Goal: Information Seeking & Learning: Learn about a topic

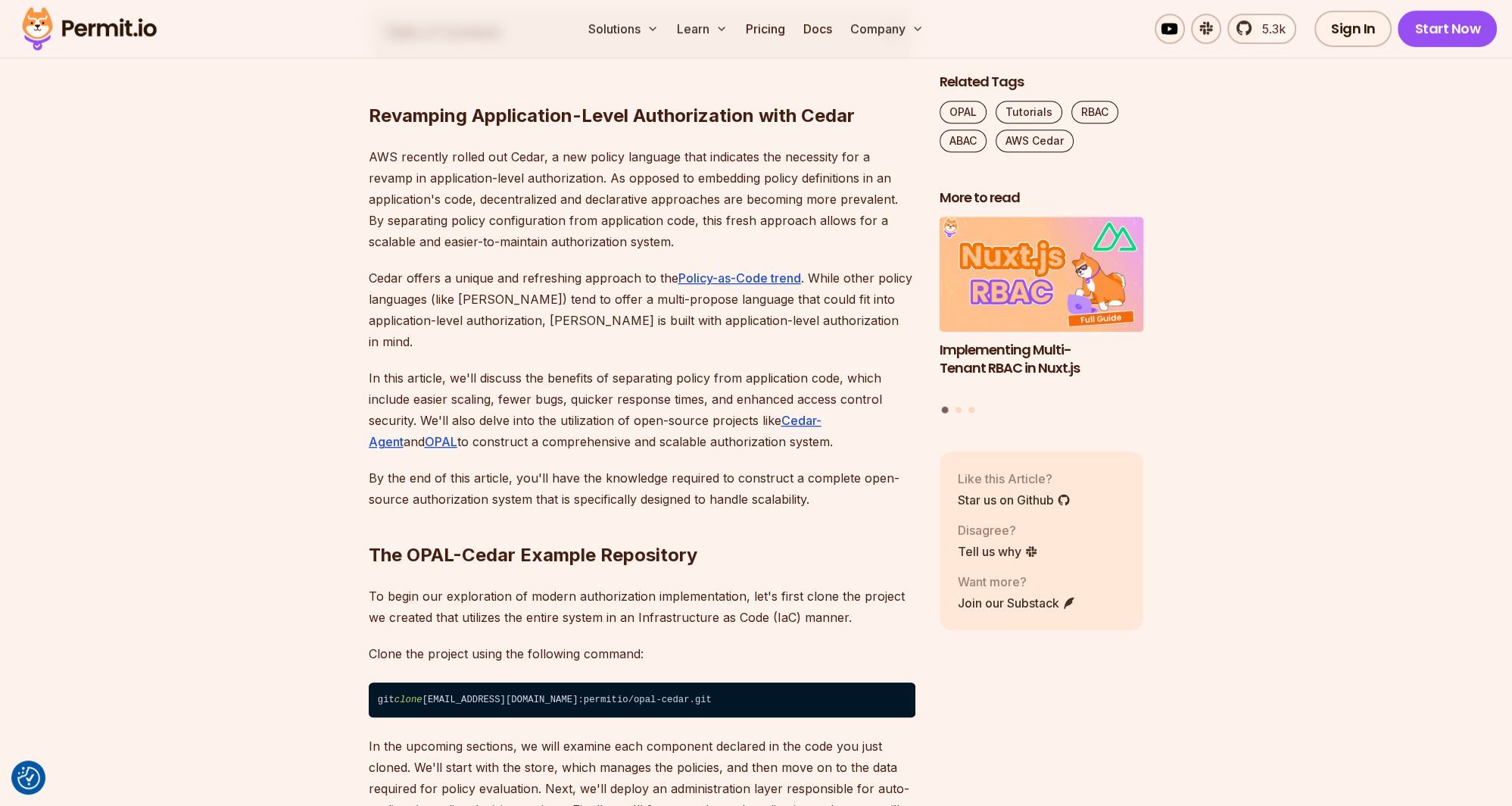
scroll to position [880, 0]
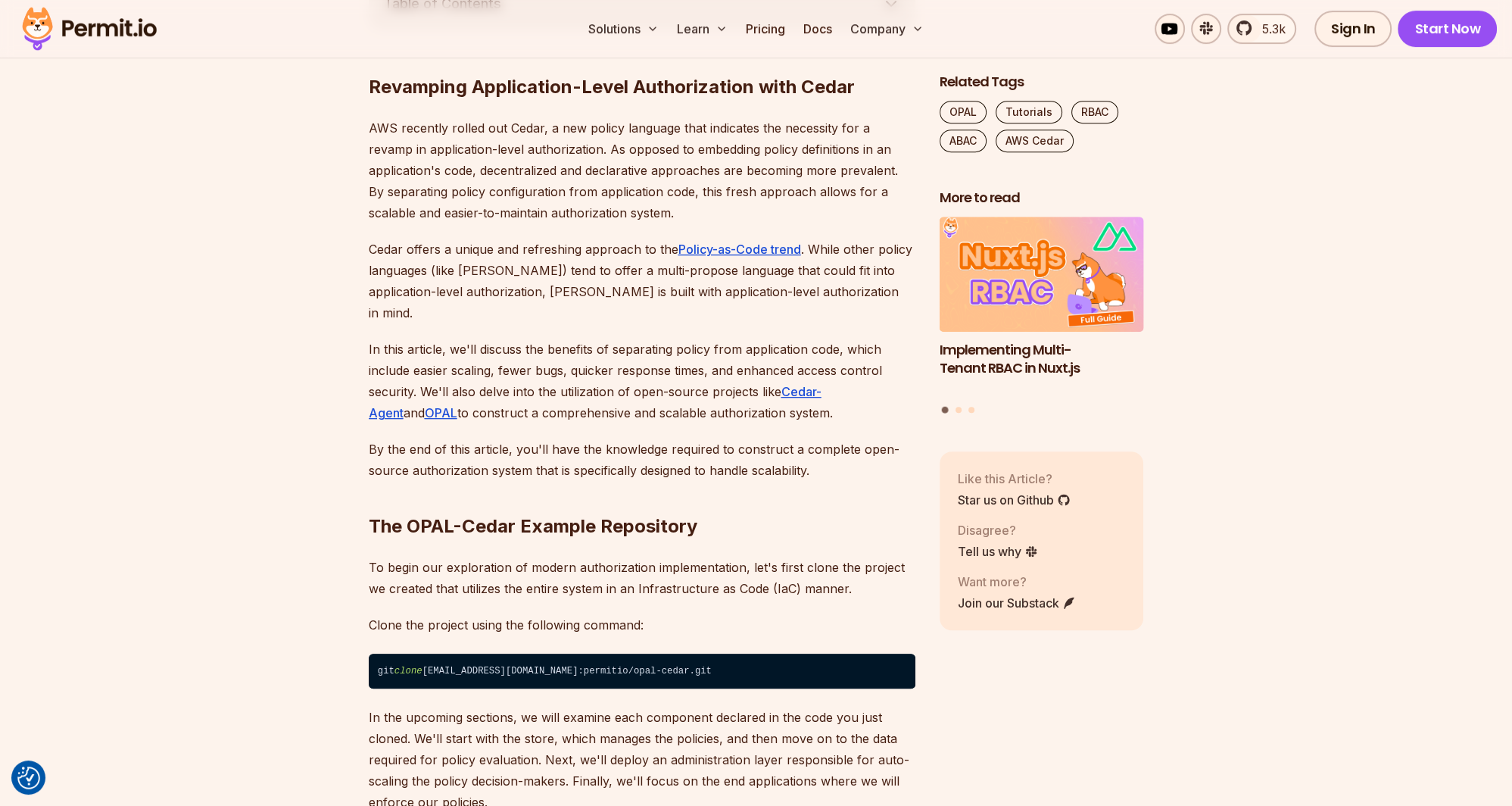
click at [460, 252] on p "Cedar offers a unique and refreshing approach to the Policy-as-Code trend . Whi…" at bounding box center [642, 281] width 547 height 84
click at [551, 250] on p "Cedar offers a unique and refreshing approach to the Policy-as-Code trend . Whi…" at bounding box center [642, 281] width 547 height 84
click at [596, 251] on p "Cedar offers a unique and refreshing approach to the Policy-as-Code trend . Whi…" at bounding box center [642, 281] width 547 height 84
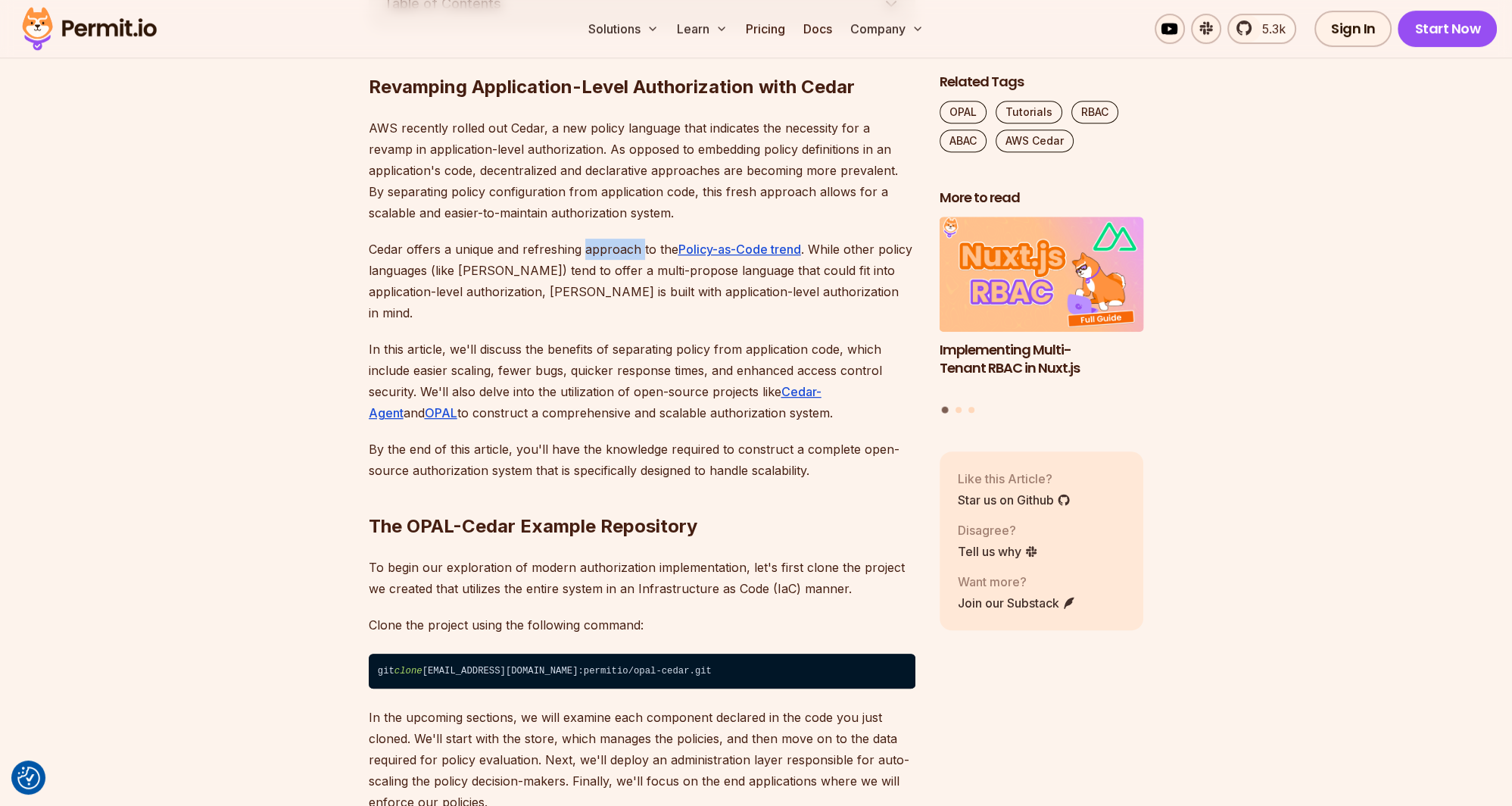
click at [596, 251] on p "Cedar offers a unique and refreshing approach to the Policy-as-Code trend . Whi…" at bounding box center [642, 281] width 547 height 84
click at [565, 253] on p "Cedar offers a unique and refreshing approach to the Policy-as-Code trend . Whi…" at bounding box center [642, 281] width 547 height 84
click at [606, 252] on p "Cedar offers a unique and refreshing approach to the Policy-as-Code trend . Whi…" at bounding box center [642, 281] width 547 height 84
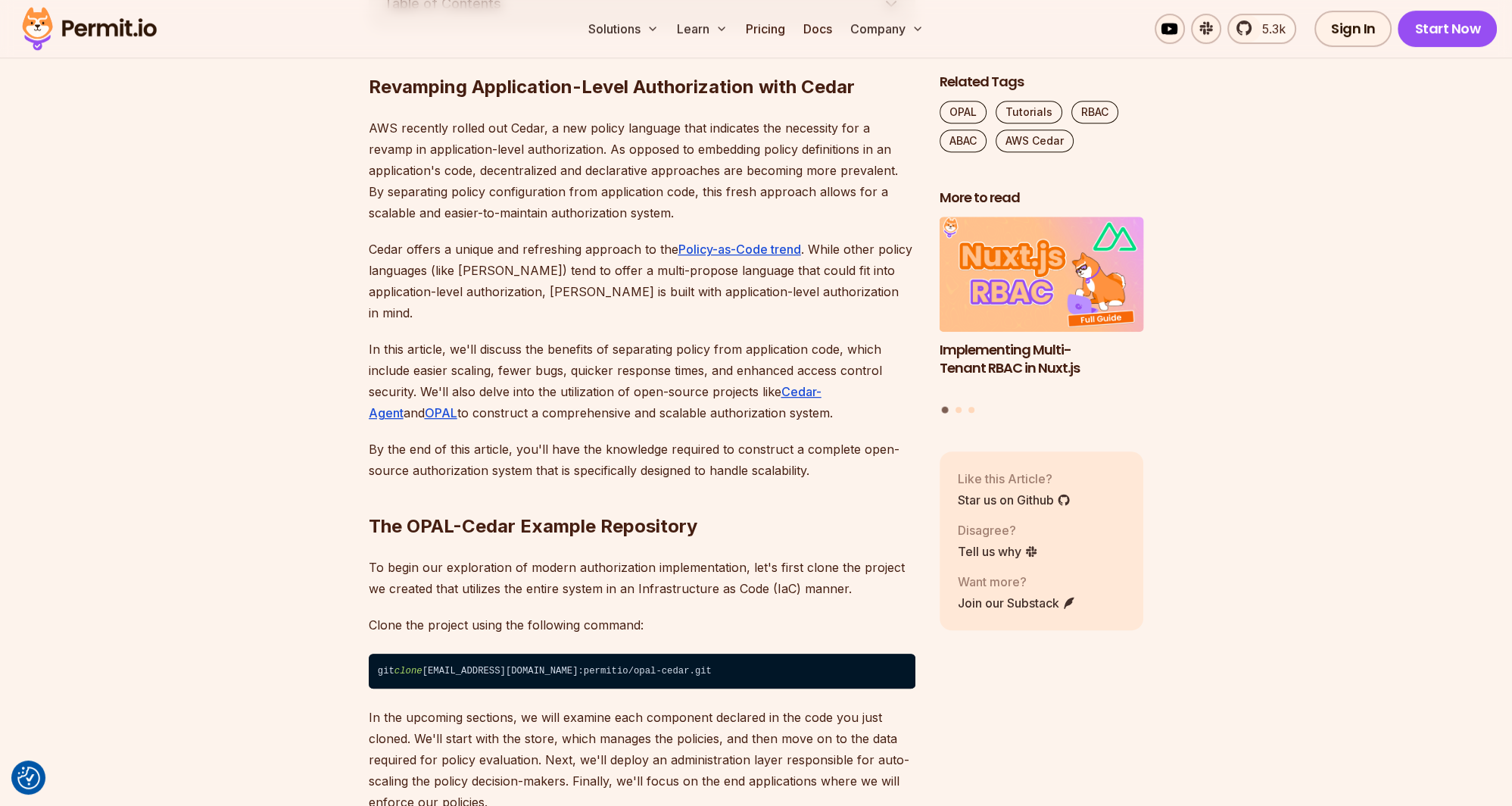
click at [560, 252] on p "Cedar offers a unique and refreshing approach to the Policy-as-Code trend . Whi…" at bounding box center [642, 281] width 547 height 84
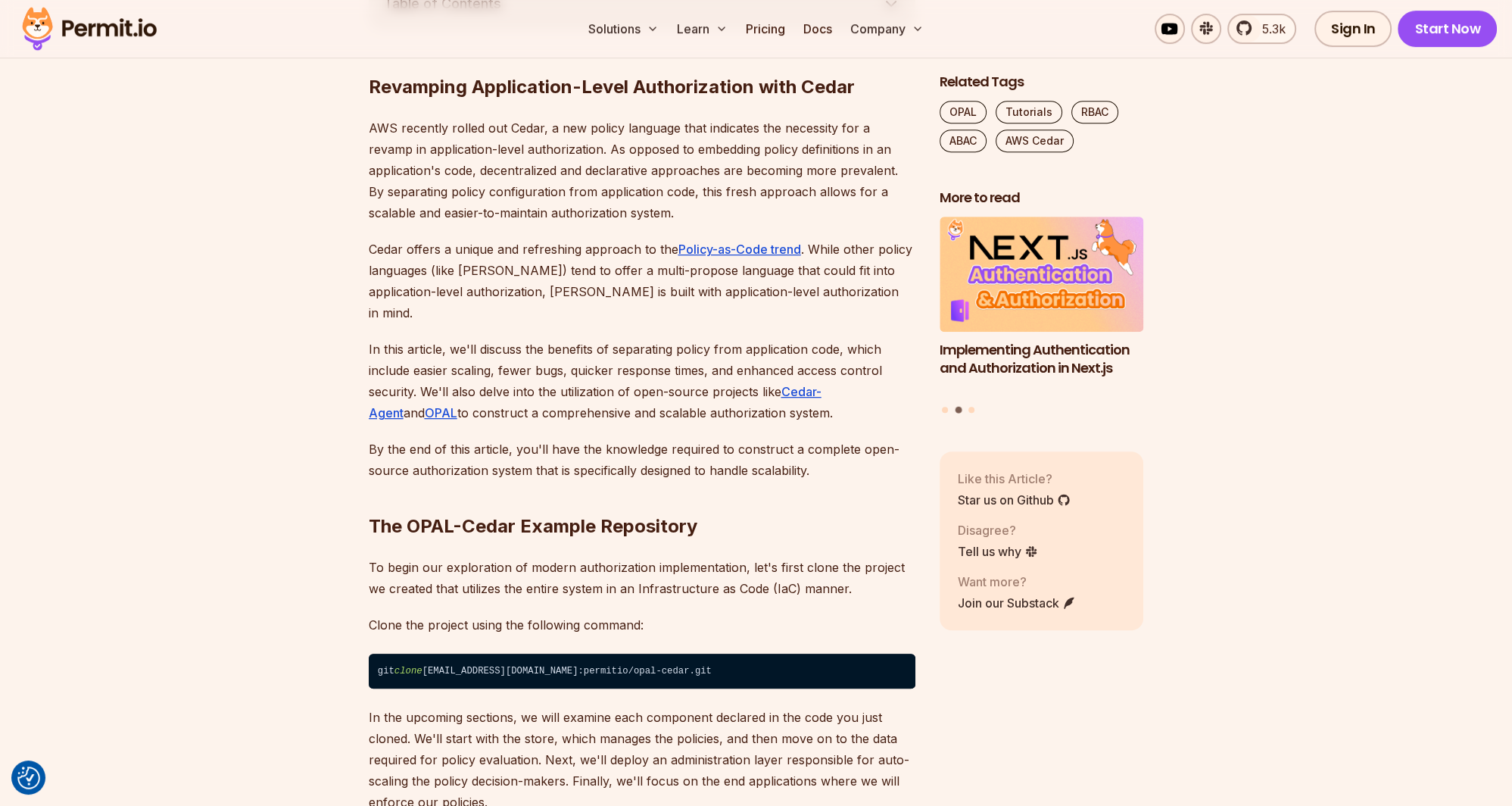
click at [623, 245] on p "Cedar offers a unique and refreshing approach to the Policy-as-Code trend . Whi…" at bounding box center [642, 281] width 547 height 84
click at [561, 245] on p "Cedar offers a unique and refreshing approach to the Policy-as-Code trend . Whi…" at bounding box center [642, 281] width 547 height 84
click at [601, 245] on p "Cedar offers a unique and refreshing approach to the Policy-as-Code trend . Whi…" at bounding box center [642, 281] width 547 height 84
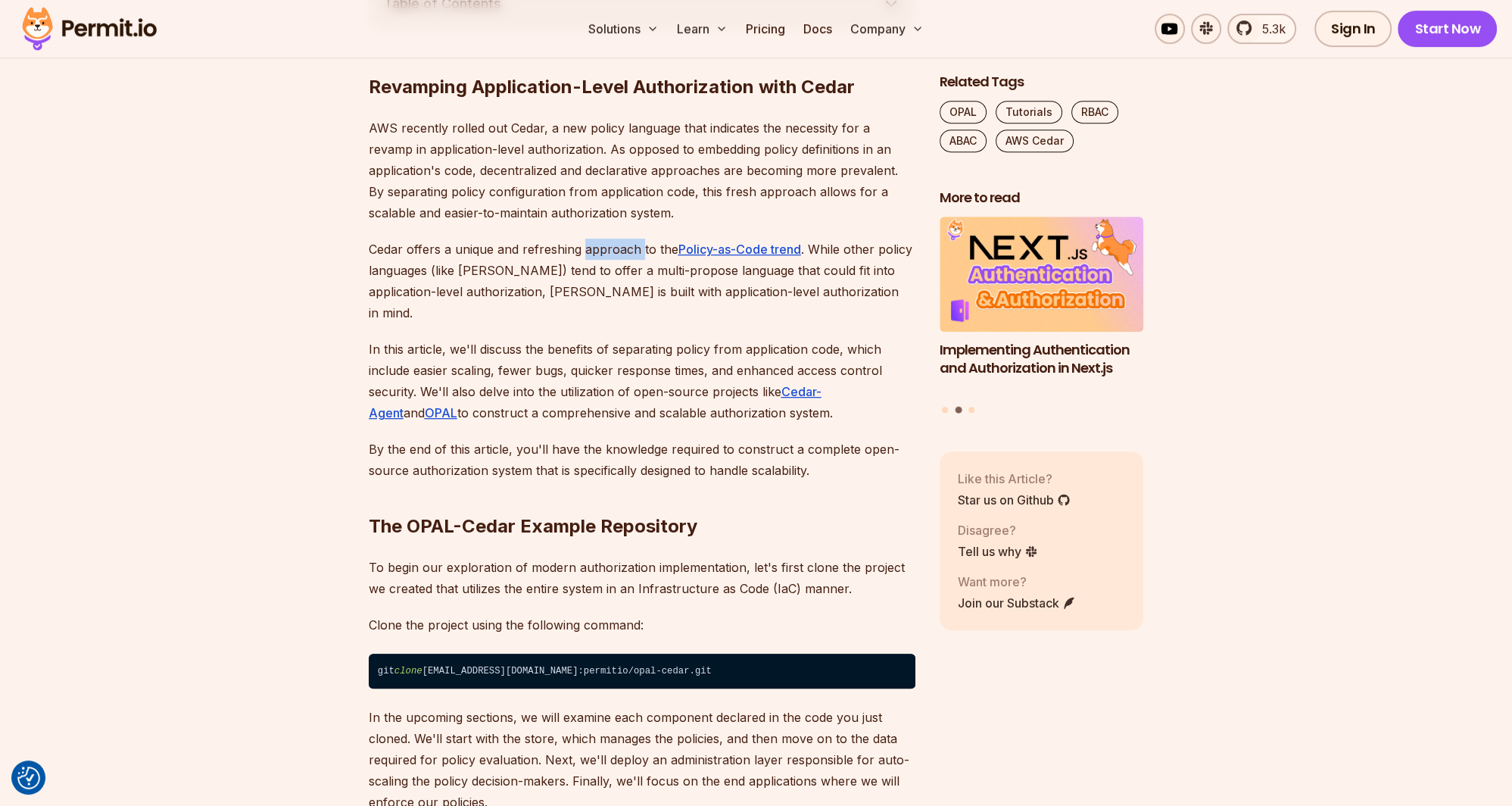
click at [601, 245] on p "Cedar offers a unique and refreshing approach to the Policy-as-Code trend . Whi…" at bounding box center [642, 281] width 547 height 84
click at [544, 245] on p "Cedar offers a unique and refreshing approach to the Policy-as-Code trend . Whi…" at bounding box center [642, 281] width 547 height 84
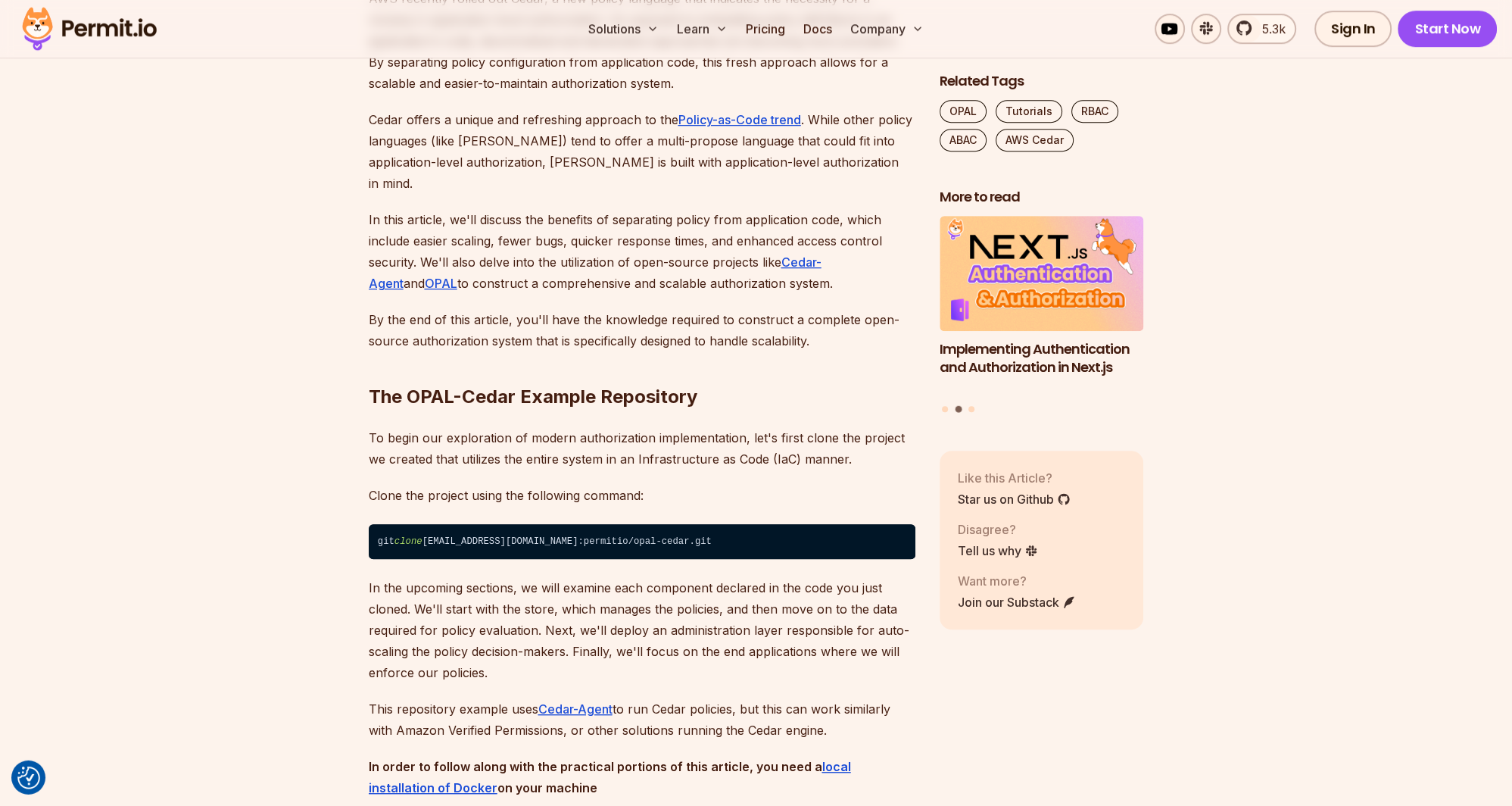
scroll to position [1040, 0]
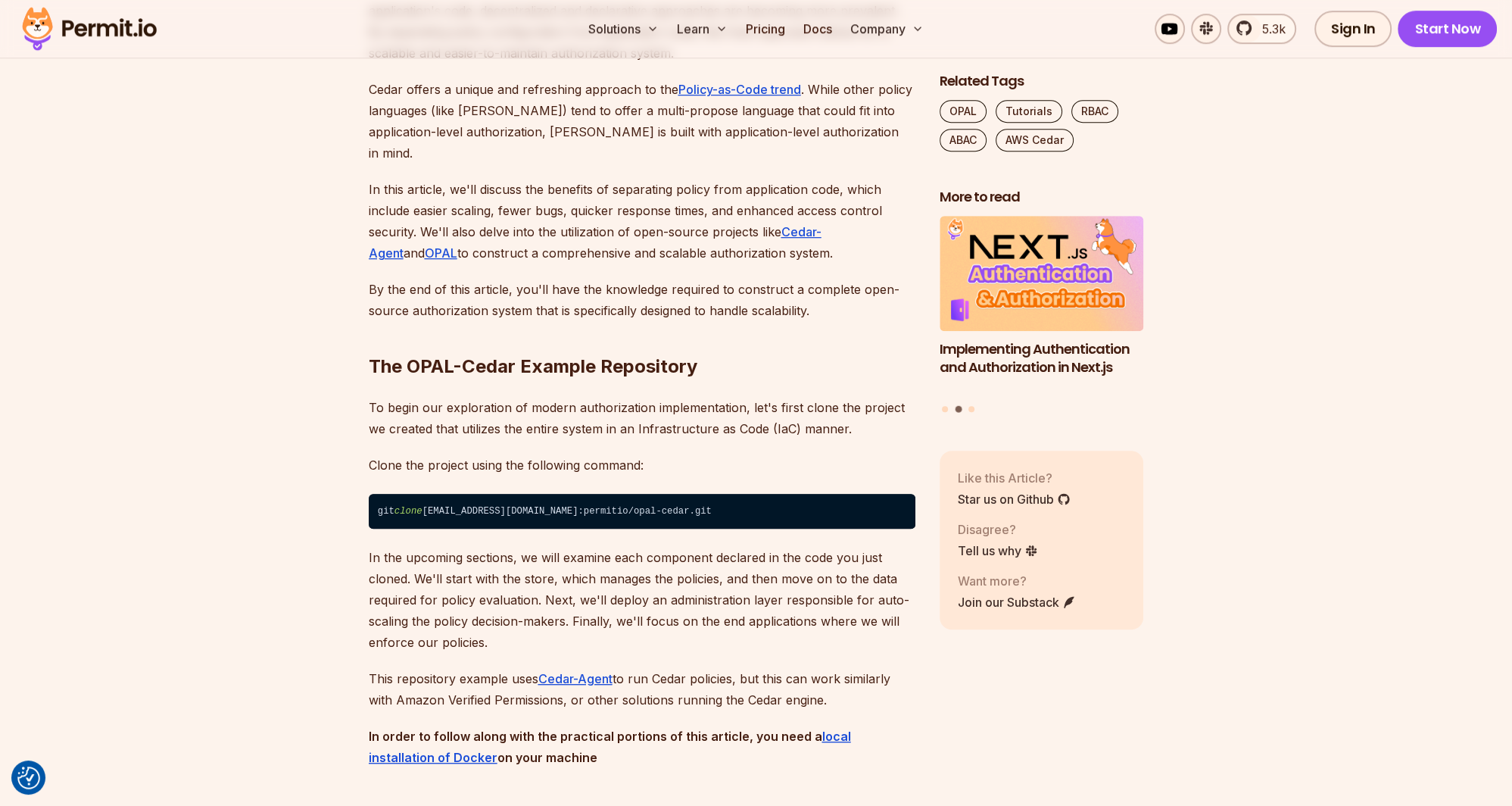
click at [474, 109] on p "Cedar offers a unique and refreshing approach to the Policy-as-Code trend . Whi…" at bounding box center [642, 121] width 547 height 84
click at [513, 108] on p "Cedar offers a unique and refreshing approach to the Policy-as-Code trend . Whi…" at bounding box center [642, 121] width 547 height 84
click at [572, 110] on p "Cedar offers a unique and refreshing approach to the Policy-as-Code trend . Whi…" at bounding box center [642, 121] width 547 height 84
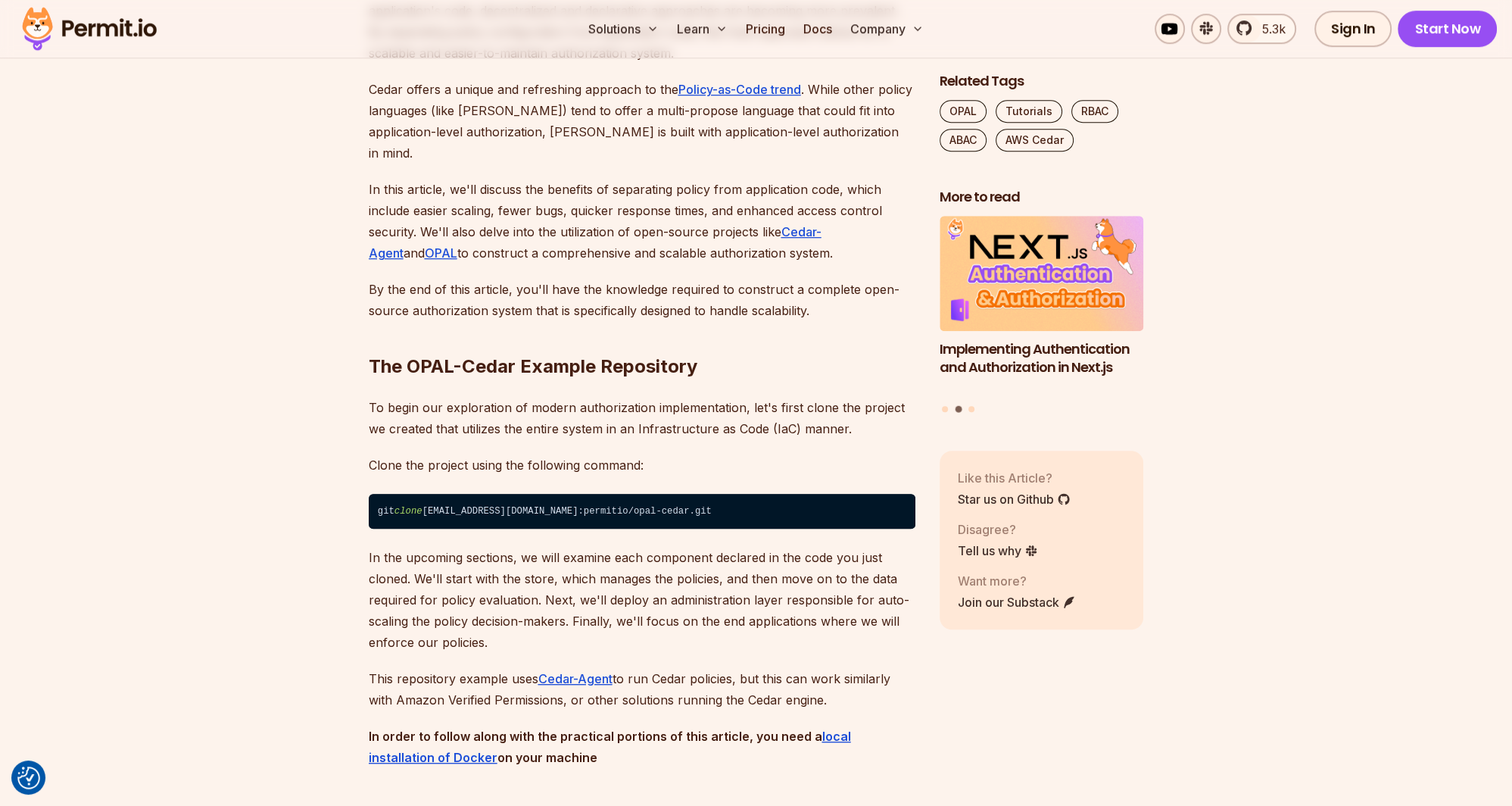
click at [579, 110] on p "Cedar offers a unique and refreshing approach to the Policy-as-Code trend . Whi…" at bounding box center [642, 121] width 547 height 84
click at [626, 113] on p "Cedar offers a unique and refreshing approach to the Policy-as-Code trend . Whi…" at bounding box center [642, 121] width 547 height 84
click at [580, 120] on p "Cedar offers a unique and refreshing approach to the Policy-as-Code trend . Whi…" at bounding box center [642, 121] width 547 height 84
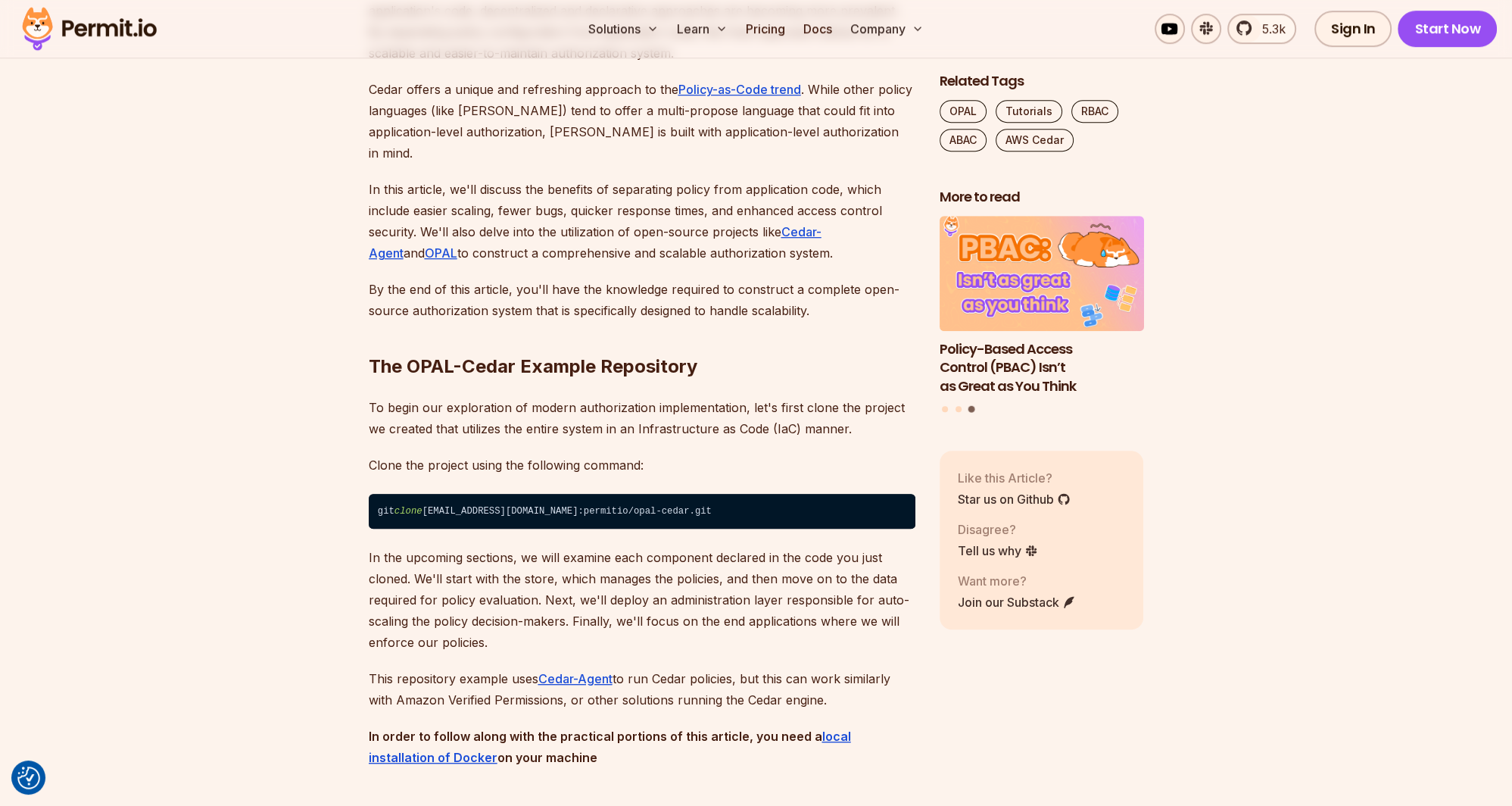
click at [504, 137] on p "Cedar offers a unique and refreshing approach to the Policy-as-Code trend . Whi…" at bounding box center [642, 121] width 547 height 84
click at [542, 129] on p "Cedar offers a unique and refreshing approach to the Policy-as-Code trend . Whi…" at bounding box center [642, 121] width 547 height 84
click at [579, 130] on p "Cedar offers a unique and refreshing approach to the Policy-as-Code trend . Whi…" at bounding box center [642, 121] width 547 height 84
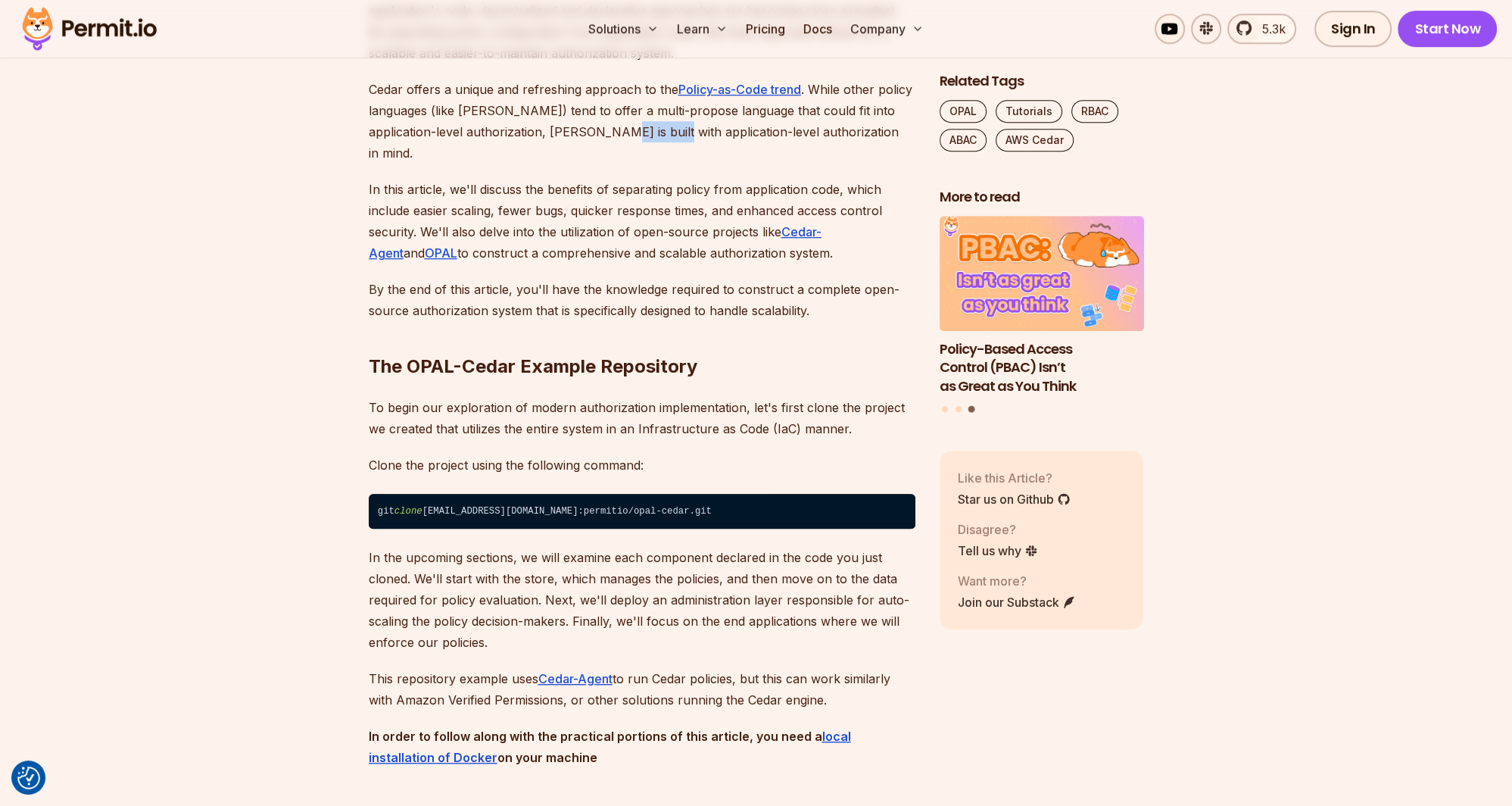
click at [579, 130] on p "Cedar offers a unique and refreshing approach to the Policy-as-Code trend . Whi…" at bounding box center [642, 121] width 547 height 84
click at [644, 131] on p "Cedar offers a unique and refreshing approach to the Policy-as-Code trend . Whi…" at bounding box center [642, 121] width 547 height 84
click at [673, 132] on p "Cedar offers a unique and refreshing approach to the Policy-as-Code trend . Whi…" at bounding box center [642, 121] width 547 height 84
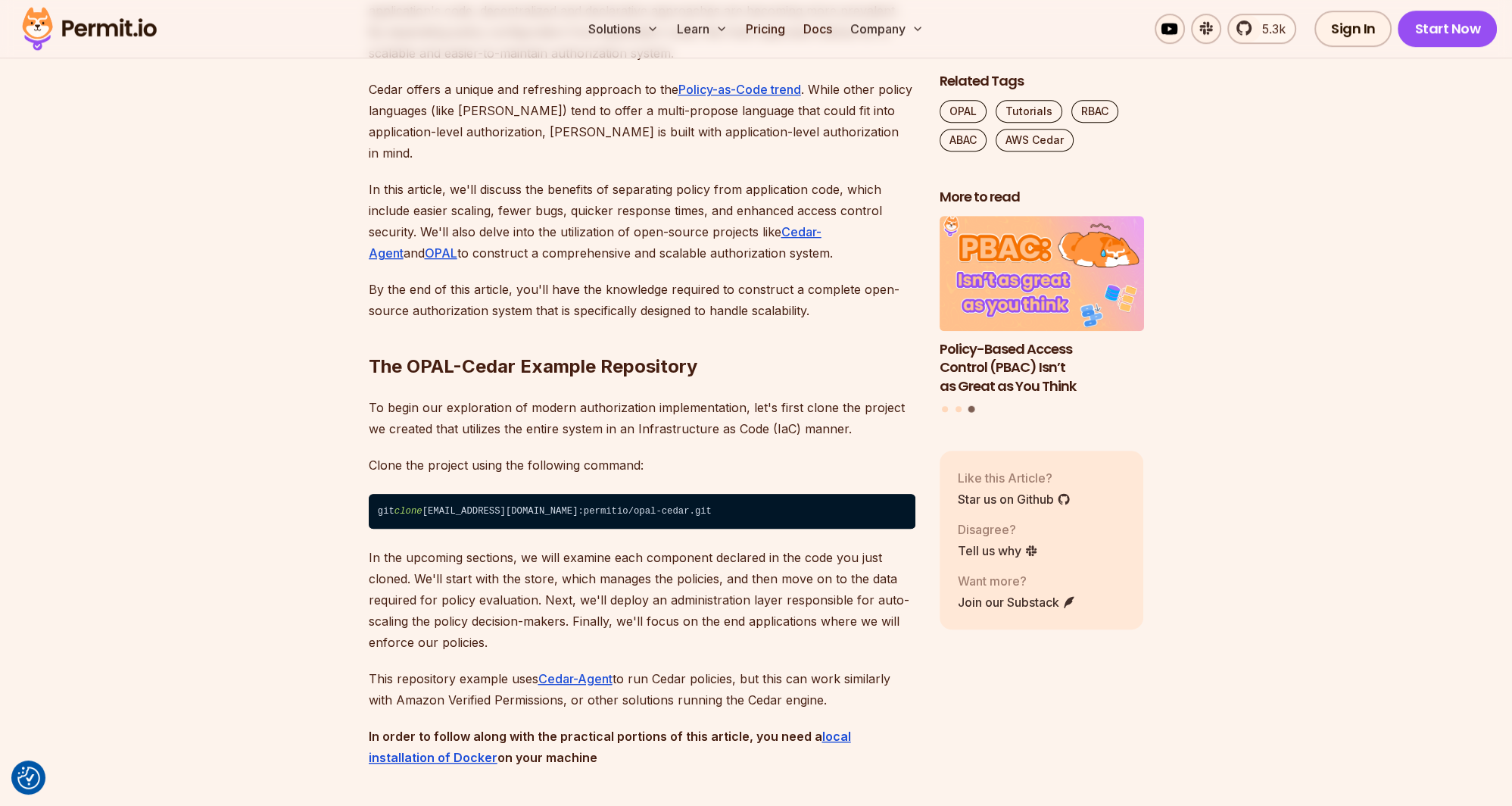
click at [637, 135] on p "Cedar offers a unique and refreshing approach to the Policy-as-Code trend . Whi…" at bounding box center [642, 121] width 547 height 84
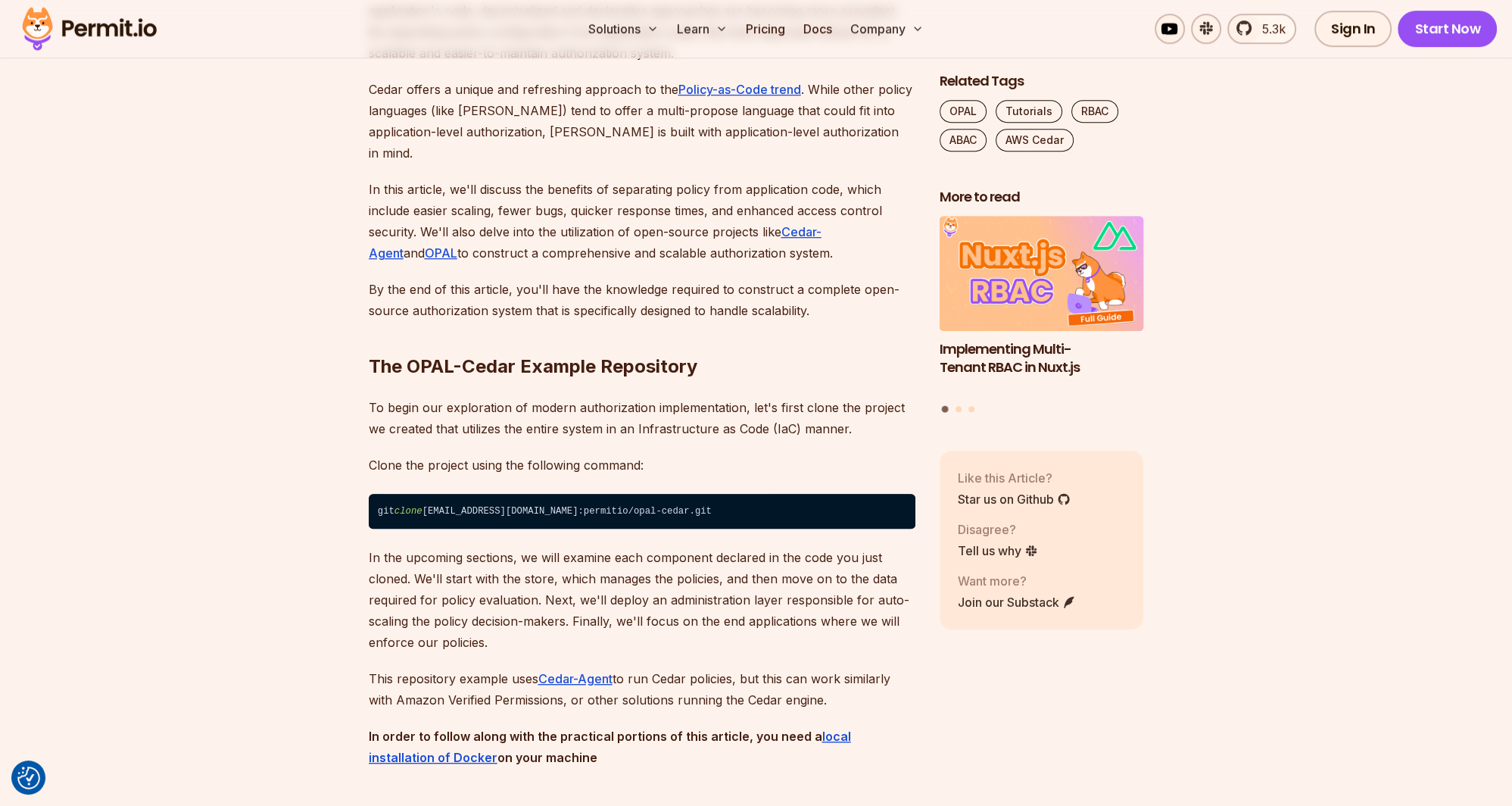
click at [482, 186] on p "In this article, we'll discuss the benefits of separating policy from applicati…" at bounding box center [642, 221] width 547 height 84
click at [537, 192] on p "In this article, we'll discuss the benefits of separating policy from applicati…" at bounding box center [642, 221] width 547 height 84
click at [607, 186] on p "In this article, we'll discuss the benefits of separating policy from applicati…" at bounding box center [642, 221] width 547 height 84
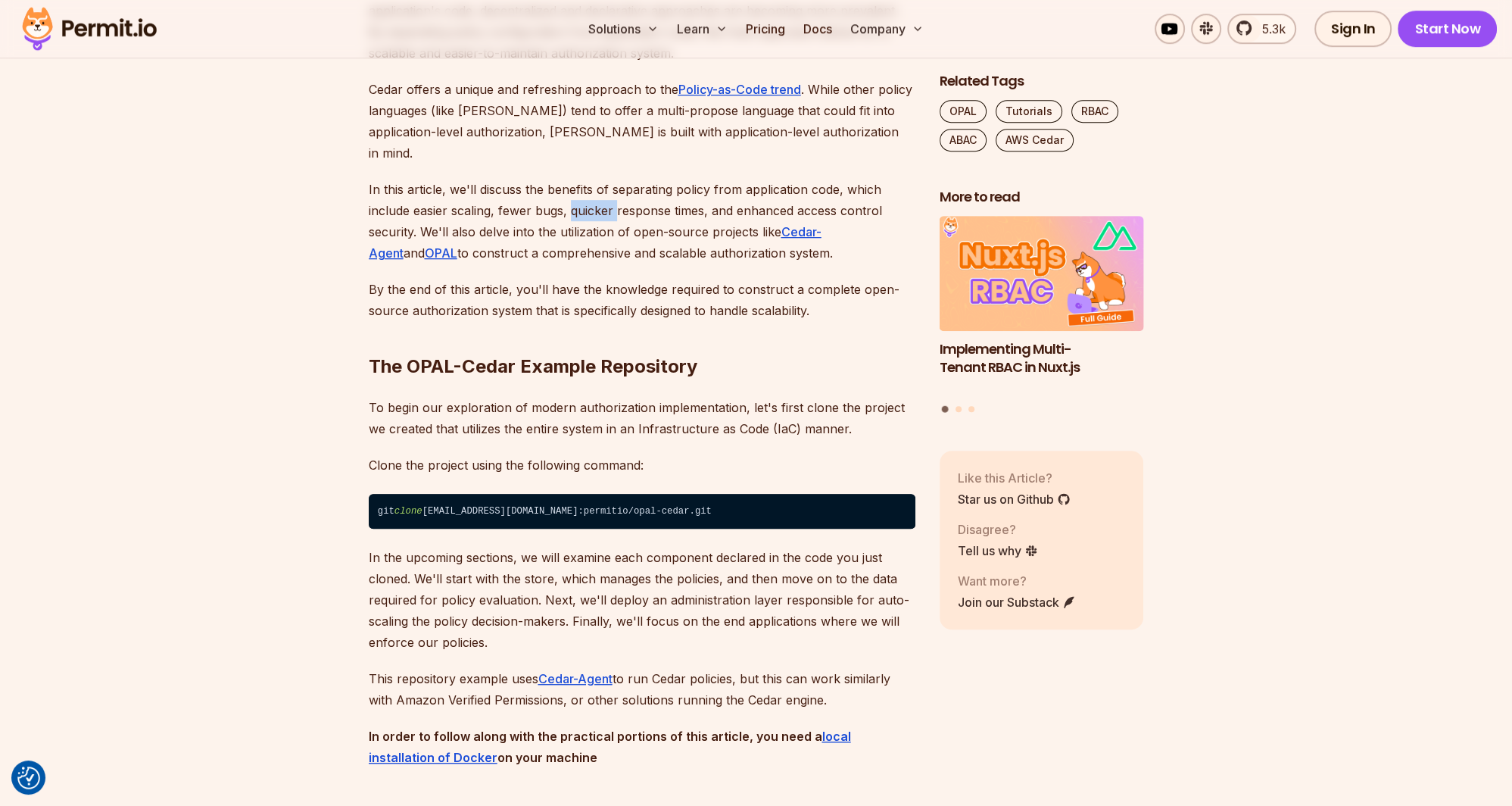
click at [607, 186] on p "In this article, we'll discuss the benefits of separating policy from applicati…" at bounding box center [642, 221] width 547 height 84
click at [629, 186] on p "In this article, we'll discuss the benefits of separating policy from applicati…" at bounding box center [642, 221] width 547 height 84
click at [528, 210] on p "In this article, we'll discuss the benefits of separating policy from applicati…" at bounding box center [642, 221] width 547 height 84
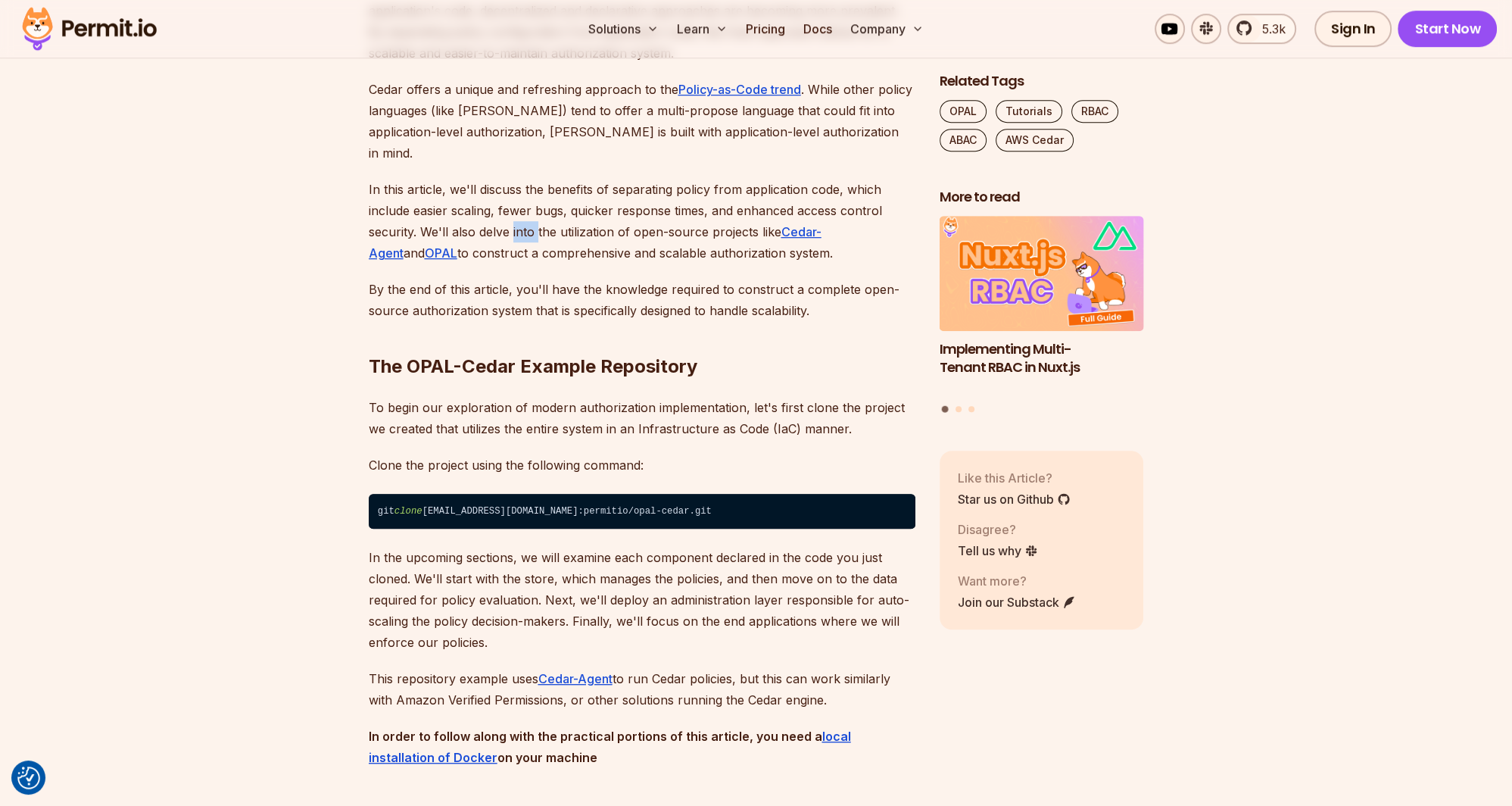
click at [528, 210] on p "In this article, we'll discuss the benefits of separating policy from applicati…" at bounding box center [642, 221] width 547 height 84
click at [577, 210] on p "In this article, we'll discuss the benefits of separating policy from applicati…" at bounding box center [642, 221] width 547 height 84
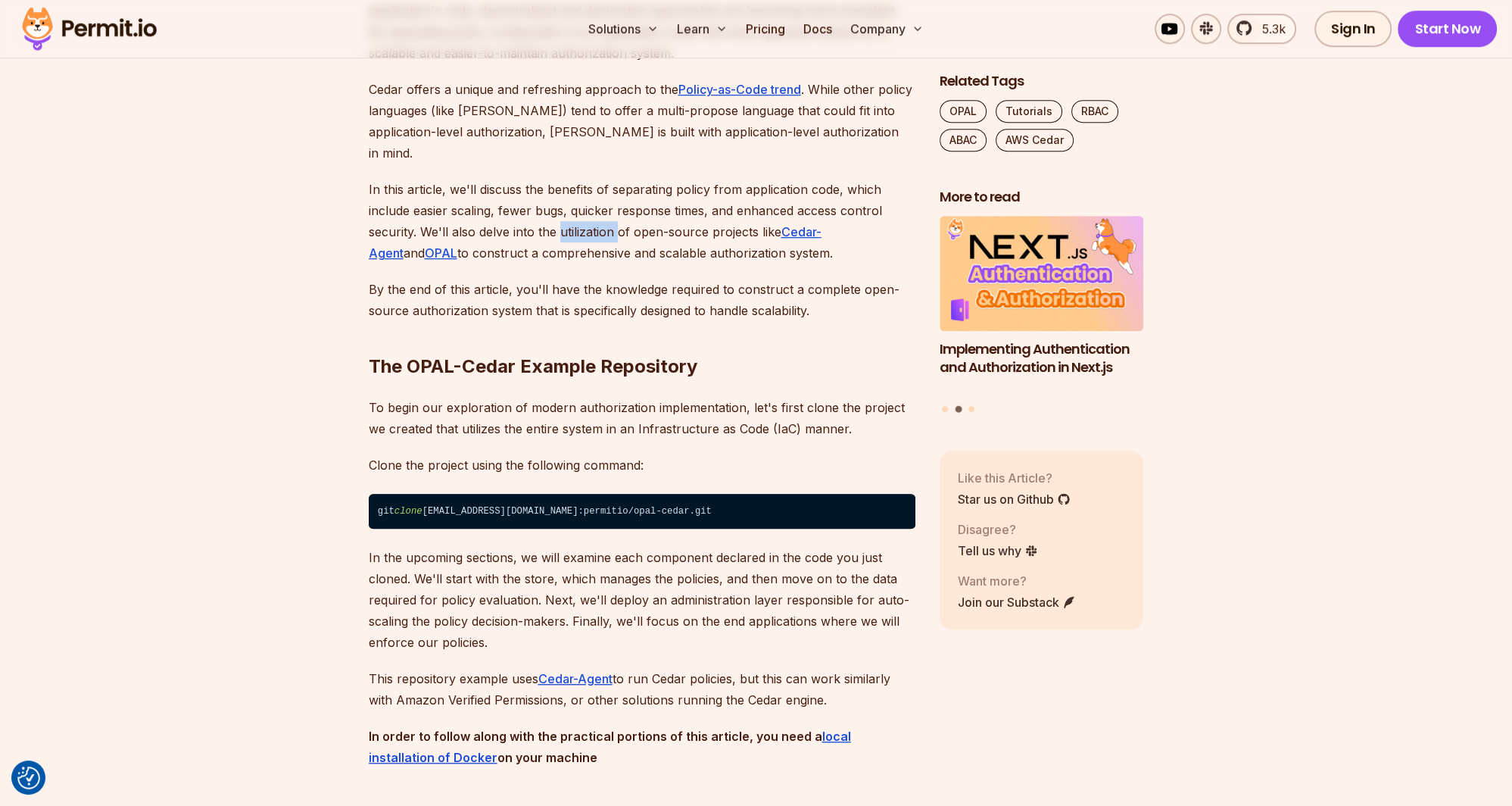
click at [577, 210] on p "In this article, we'll discuss the benefits of separating policy from applicati…" at bounding box center [642, 221] width 547 height 84
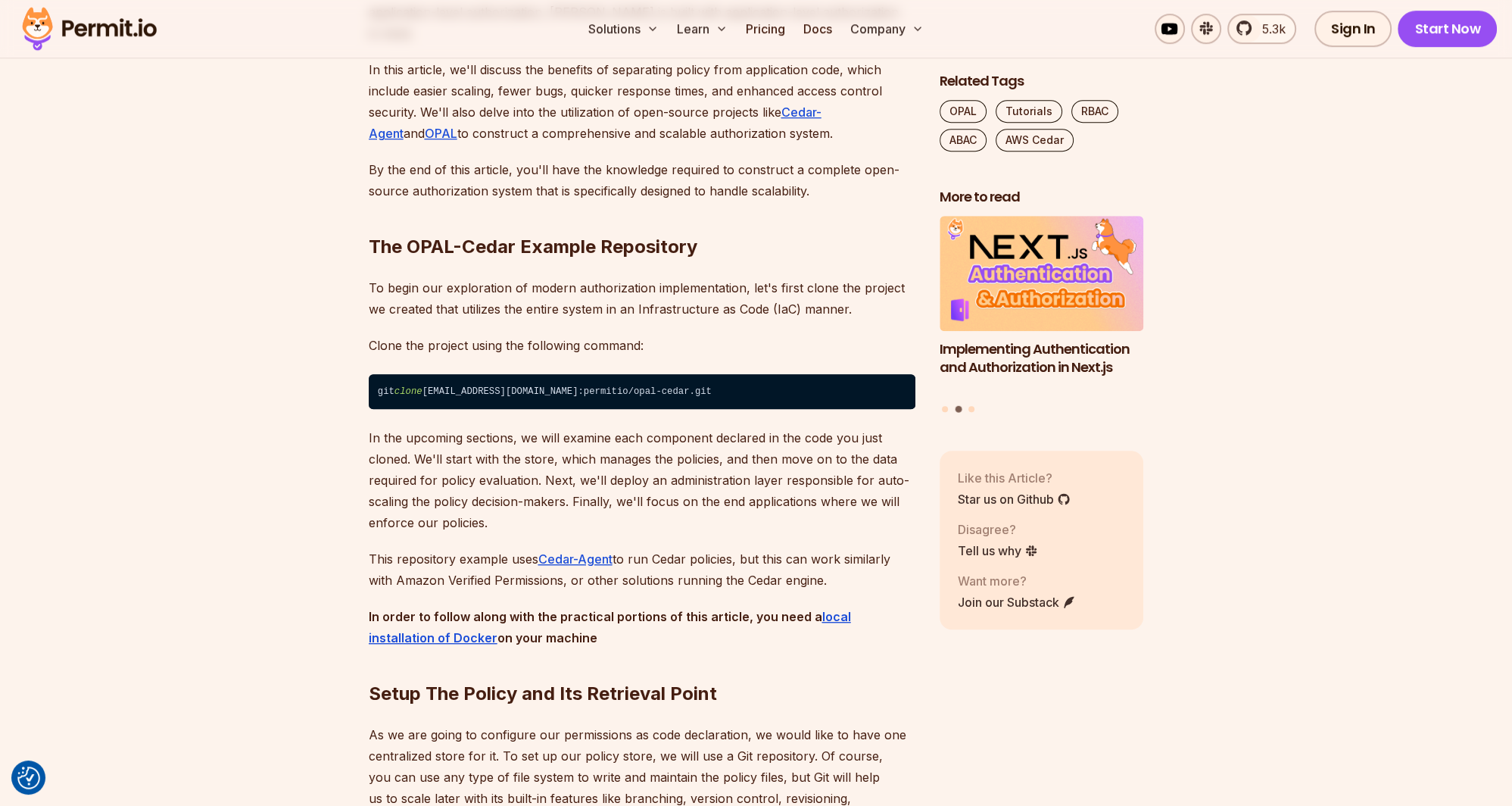
scroll to position [1200, 0]
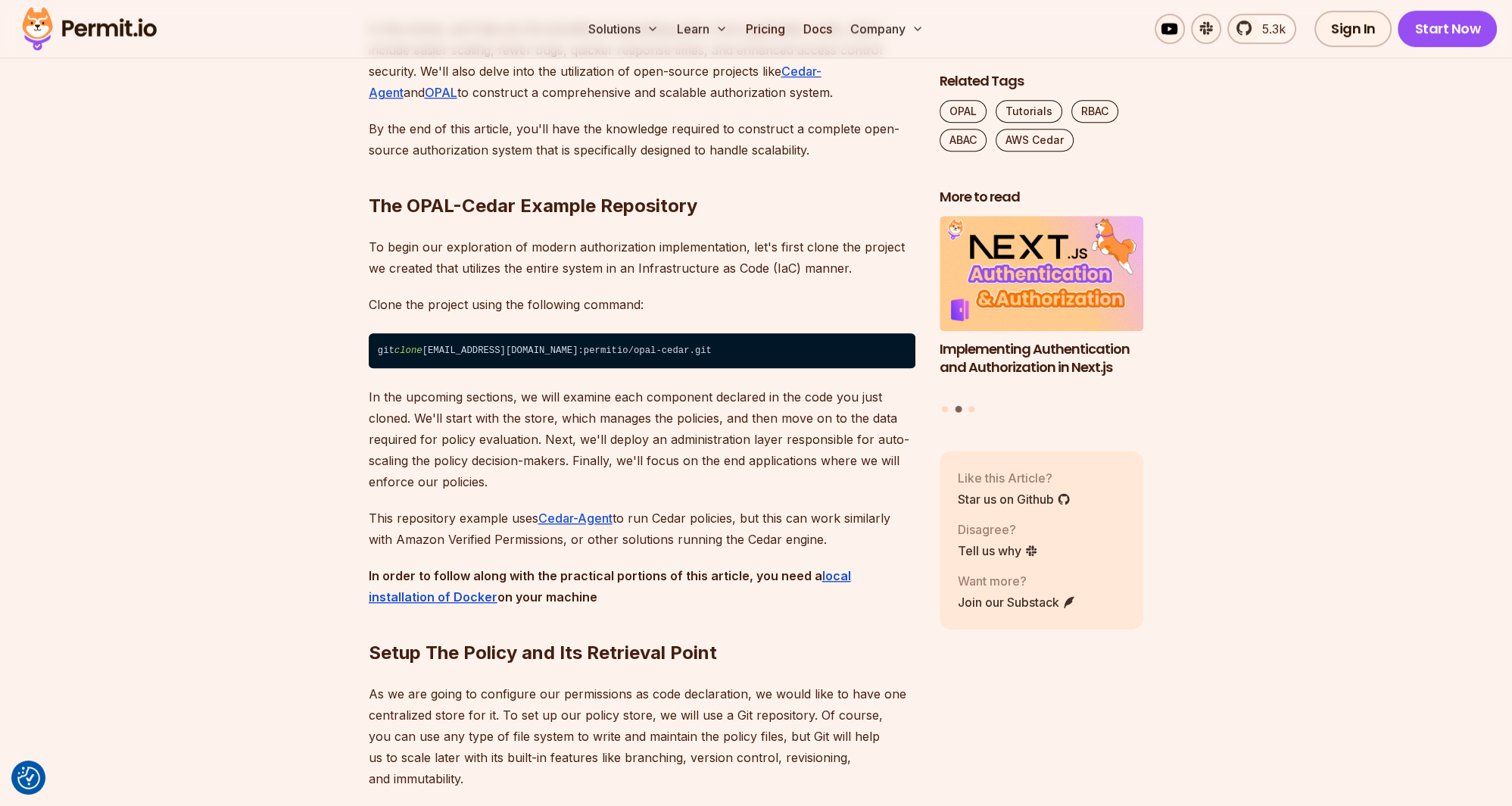
click at [427, 119] on p "By the end of this article, you'll have the knowledge required to construct a c…" at bounding box center [642, 139] width 547 height 42
click at [474, 119] on p "By the end of this article, you'll have the knowledge required to construct a c…" at bounding box center [642, 139] width 547 height 42
click at [524, 119] on p "By the end of this article, you'll have the knowledge required to construct a c…" at bounding box center [642, 139] width 547 height 42
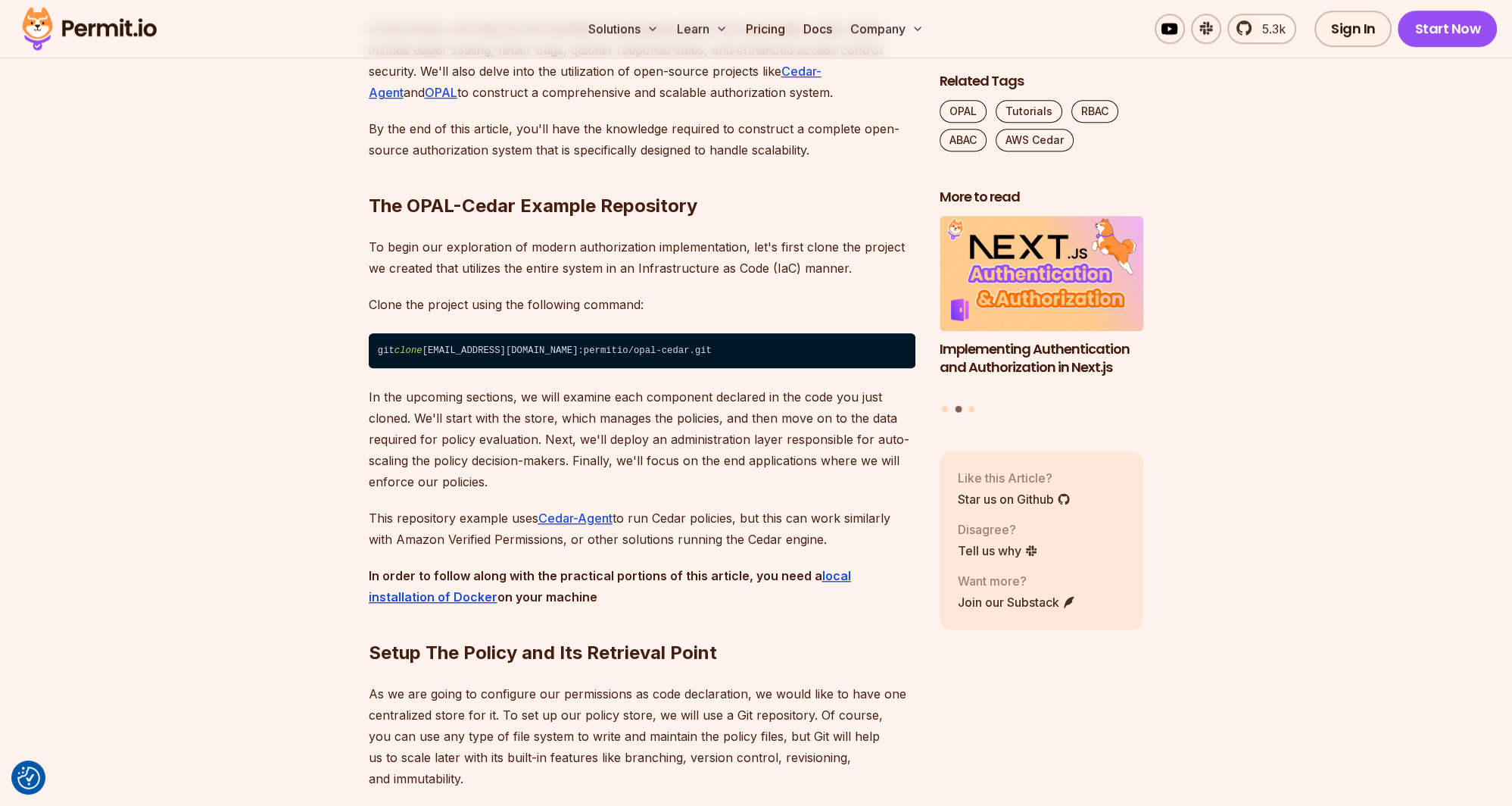
click at [449, 129] on p "By the end of this article, you'll have the knowledge required to construct a c…" at bounding box center [642, 139] width 547 height 42
click at [504, 128] on p "By the end of this article, you'll have the knowledge required to construct a c…" at bounding box center [642, 139] width 547 height 42
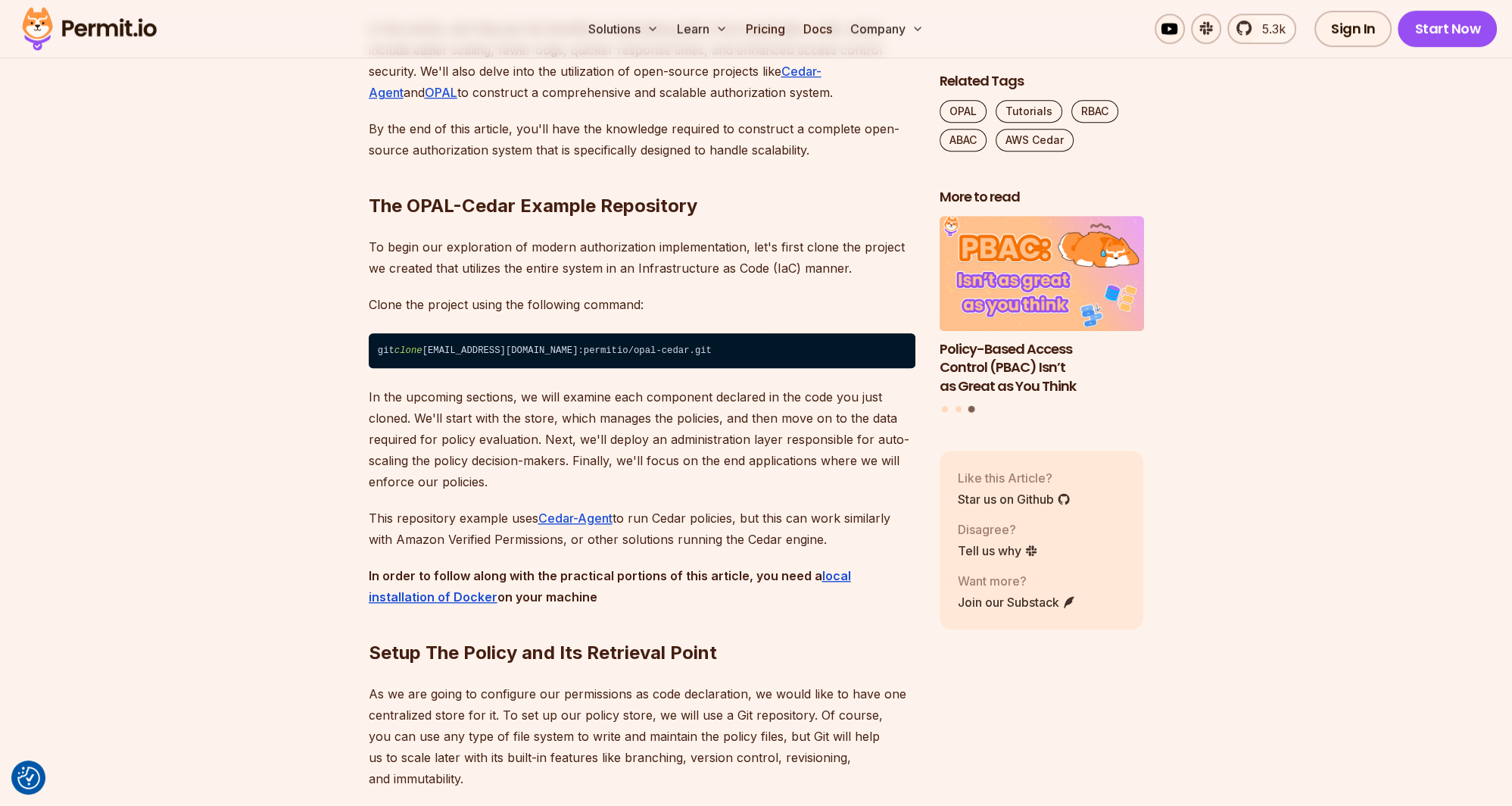
click at [559, 128] on p "By the end of this article, you'll have the knowledge required to construct a c…" at bounding box center [642, 139] width 547 height 42
click at [586, 127] on p "By the end of this article, you'll have the knowledge required to construct a c…" at bounding box center [642, 139] width 547 height 42
click at [600, 127] on p "By the end of this article, you'll have the knowledge required to construct a c…" at bounding box center [642, 139] width 547 height 42
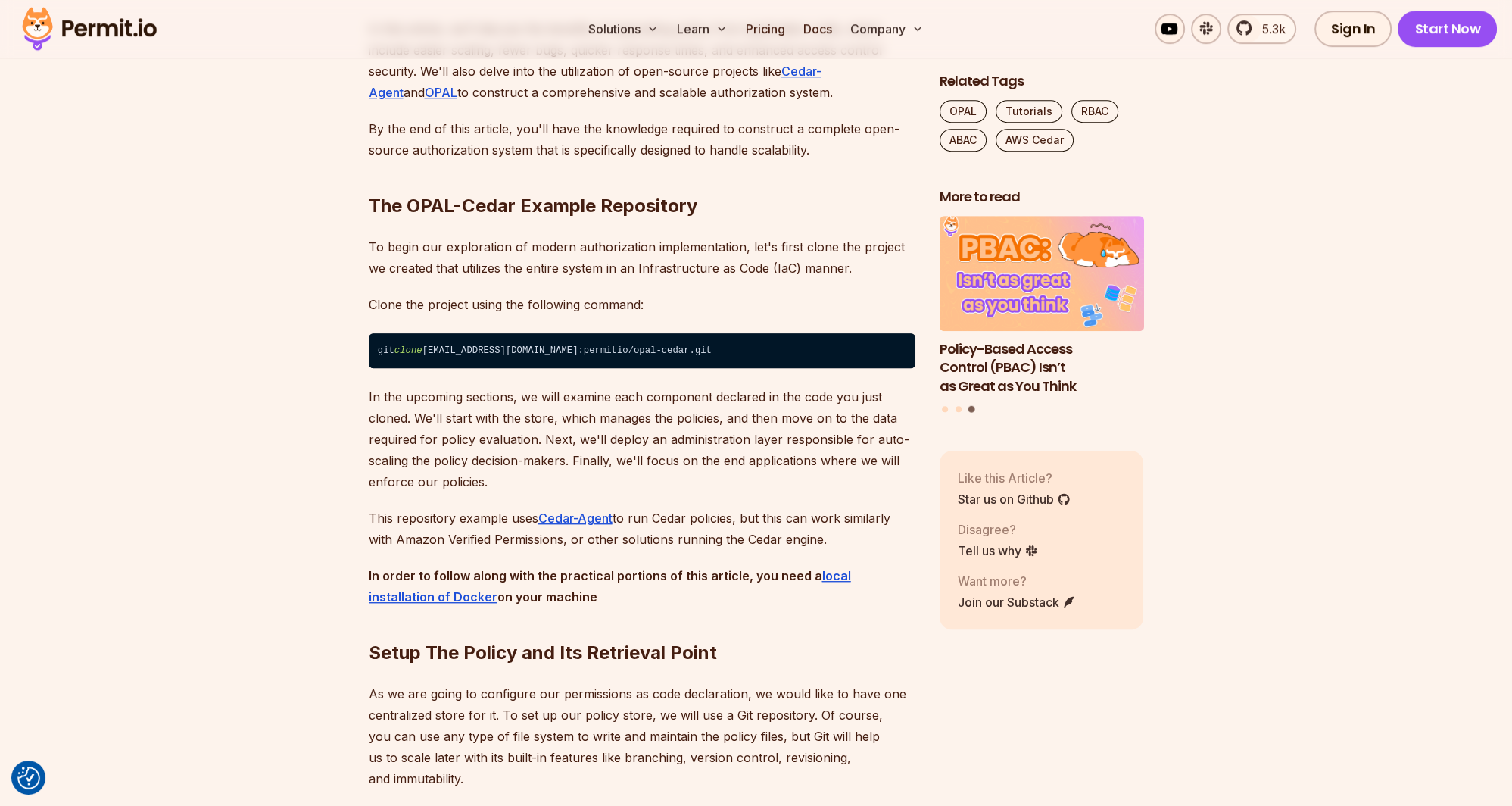
click at [508, 130] on p "By the end of this article, you'll have the knowledge required to construct a c…" at bounding box center [642, 139] width 547 height 42
click at [557, 126] on p "By the end of this article, you'll have the knowledge required to construct a c…" at bounding box center [642, 139] width 547 height 42
click at [591, 126] on p "By the end of this article, you'll have the knowledge required to construct a c…" at bounding box center [642, 139] width 547 height 42
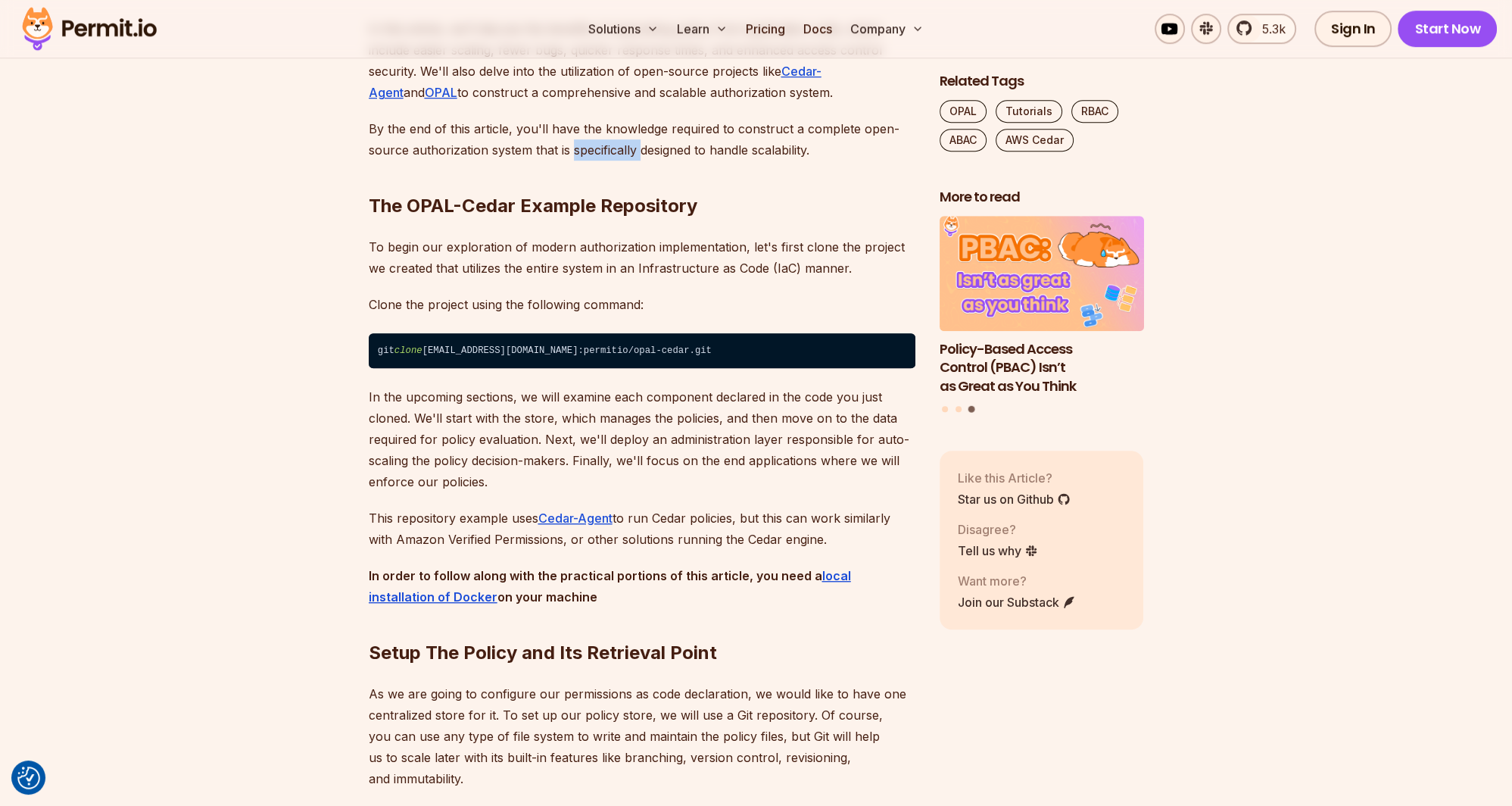
click at [591, 126] on p "By the end of this article, you'll have the knowledge required to construct a c…" at bounding box center [642, 139] width 547 height 42
click at [641, 128] on p "By the end of this article, you'll have the knowledge required to construct a c…" at bounding box center [642, 139] width 547 height 42
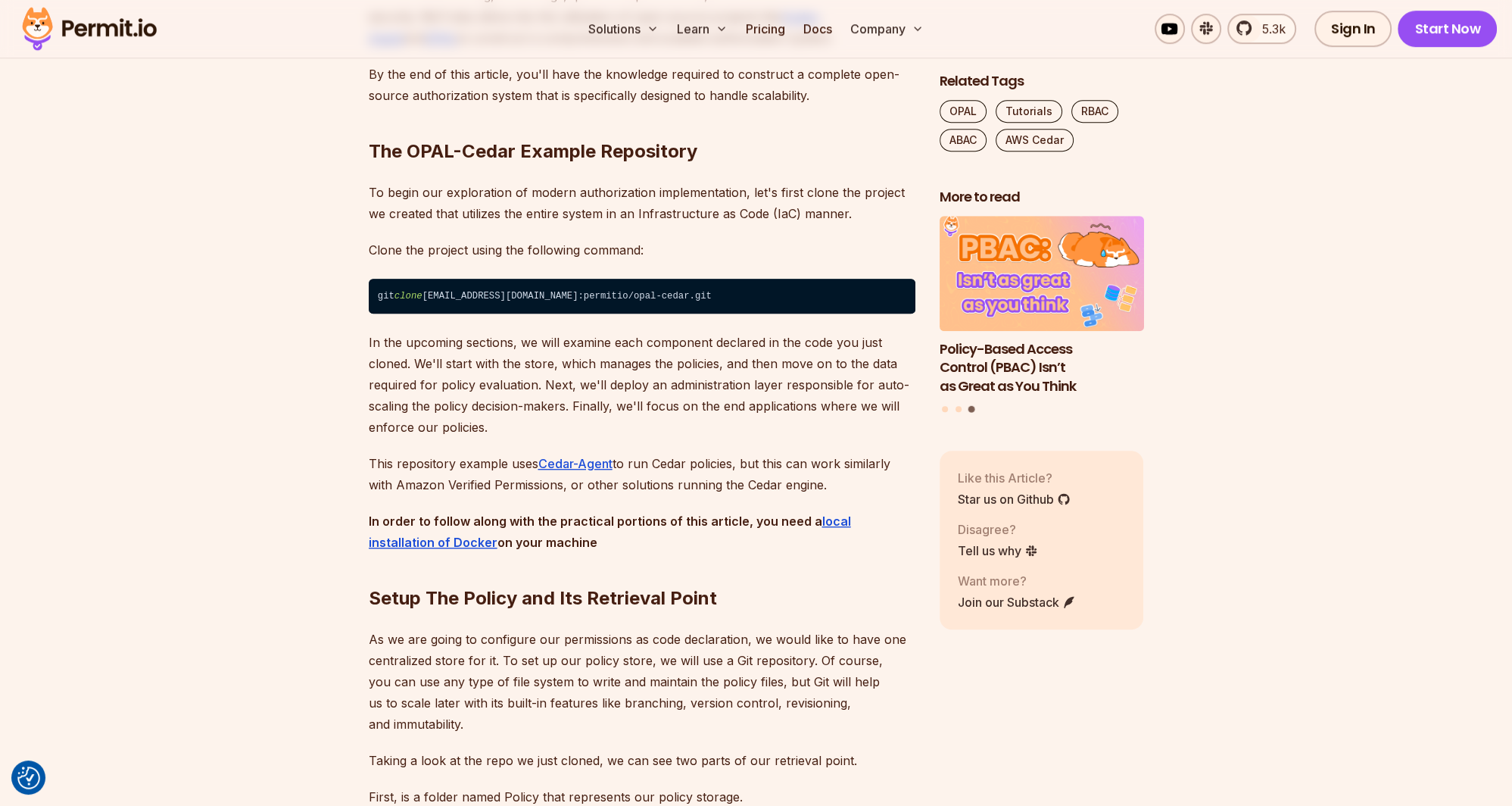
scroll to position [1280, 0]
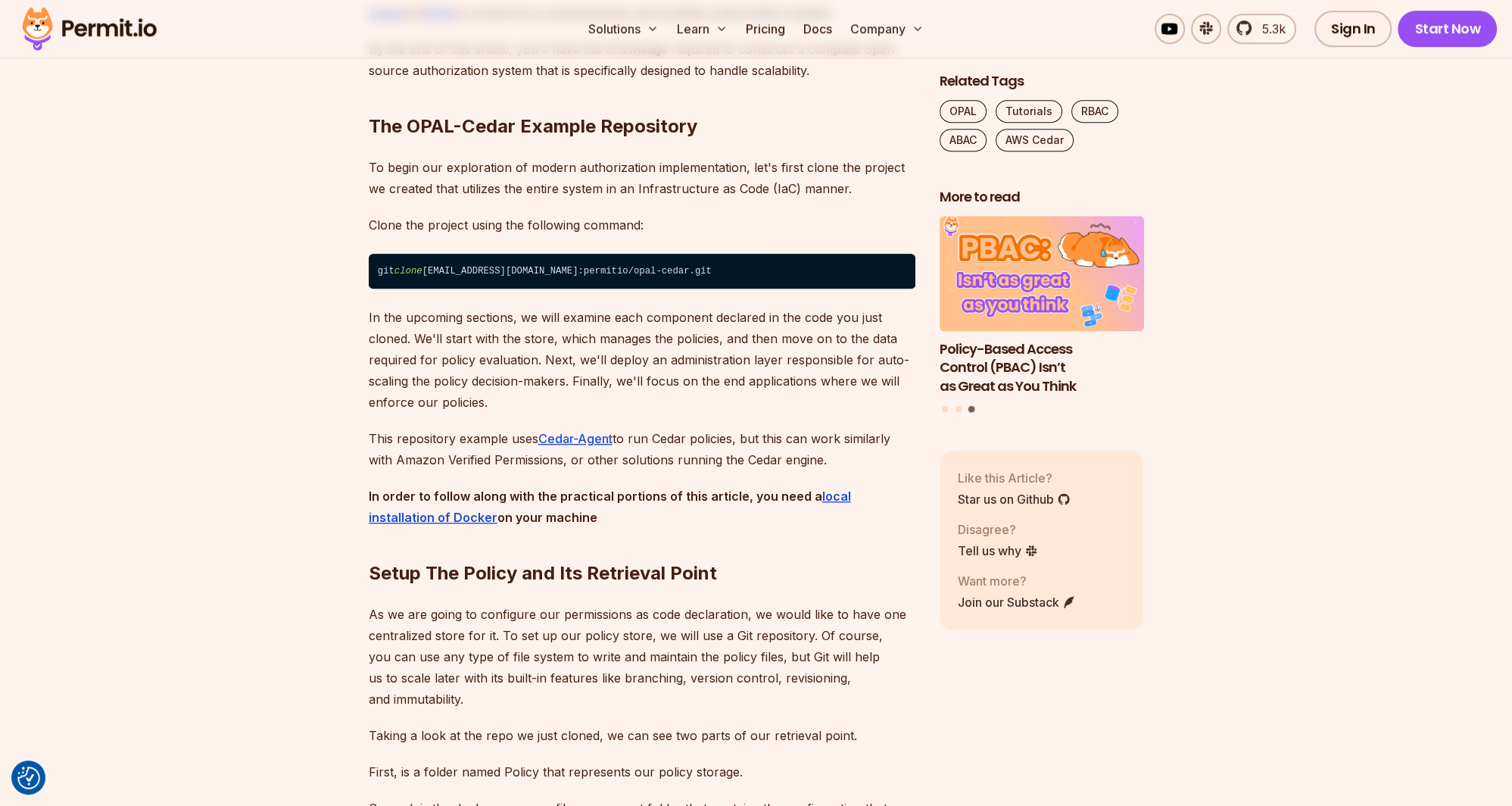
click at [508, 107] on h2 "The OPAL-Cedar Example Repository" at bounding box center [642, 96] width 547 height 84
click at [538, 107] on h2 "The OPAL-Cedar Example Repository" at bounding box center [642, 96] width 547 height 84
click at [500, 108] on h2 "The OPAL-Cedar Example Repository" at bounding box center [642, 96] width 547 height 84
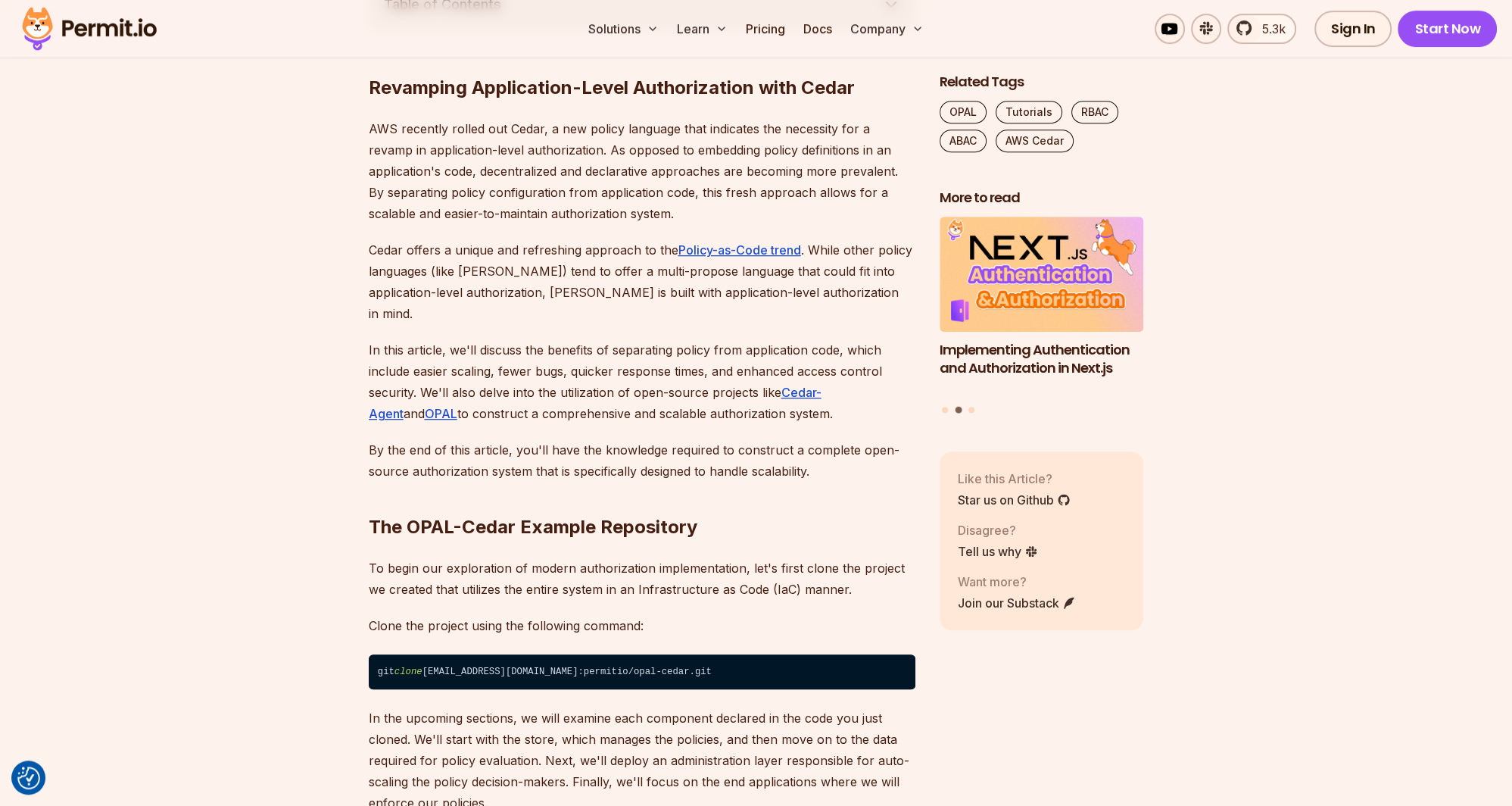
scroll to position [800, 0]
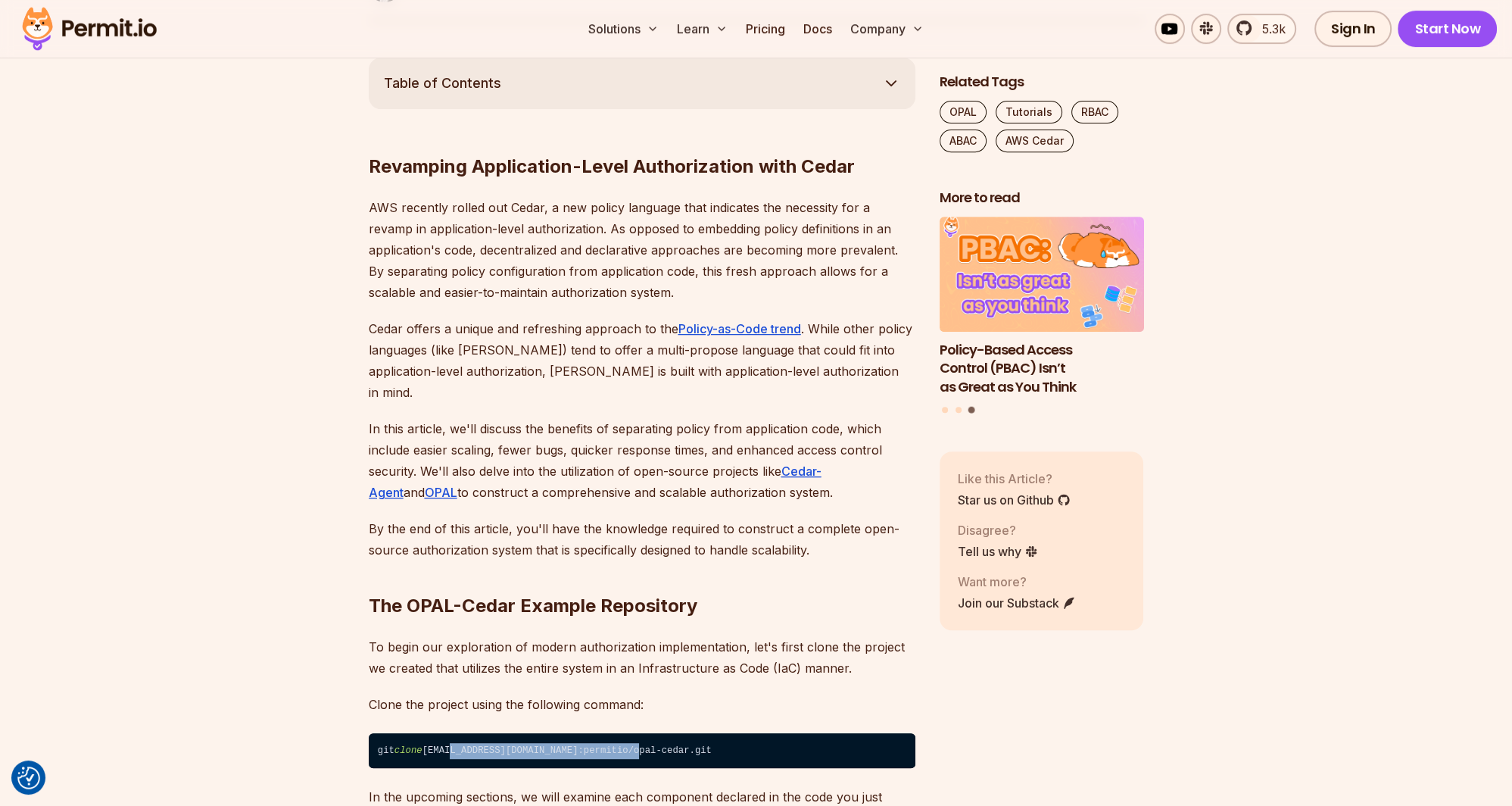
drag, startPoint x: 450, startPoint y: 730, endPoint x: 639, endPoint y: 729, distance: 189.0
click at [639, 733] on code "git clone [EMAIL_ADDRESS][DOMAIN_NAME]:permitio/opal-cedar.git" at bounding box center [642, 750] width 547 height 35
copy code "[DOMAIN_NAME]:permitio/opal-cedar.git"
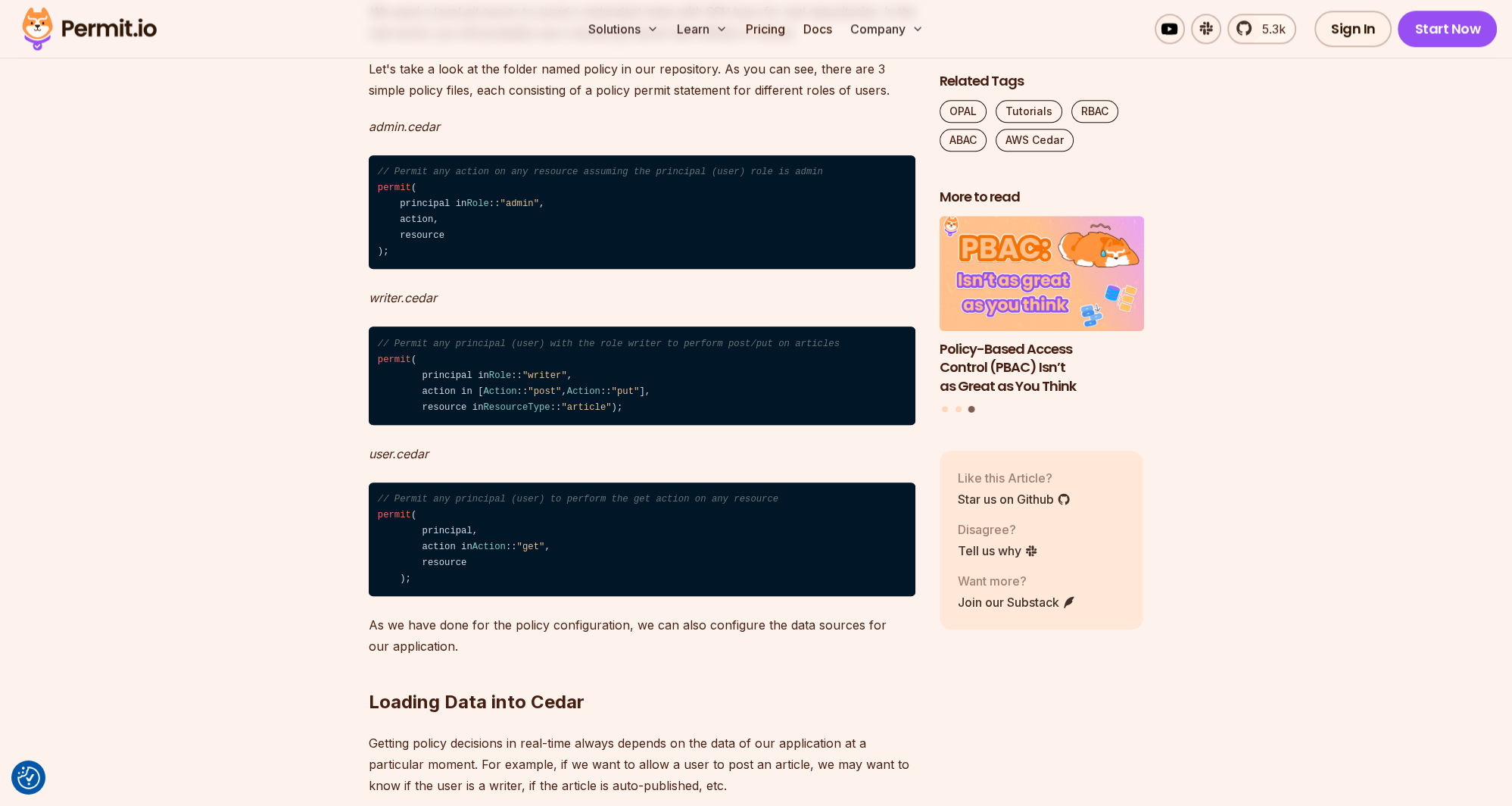
scroll to position [2159, 0]
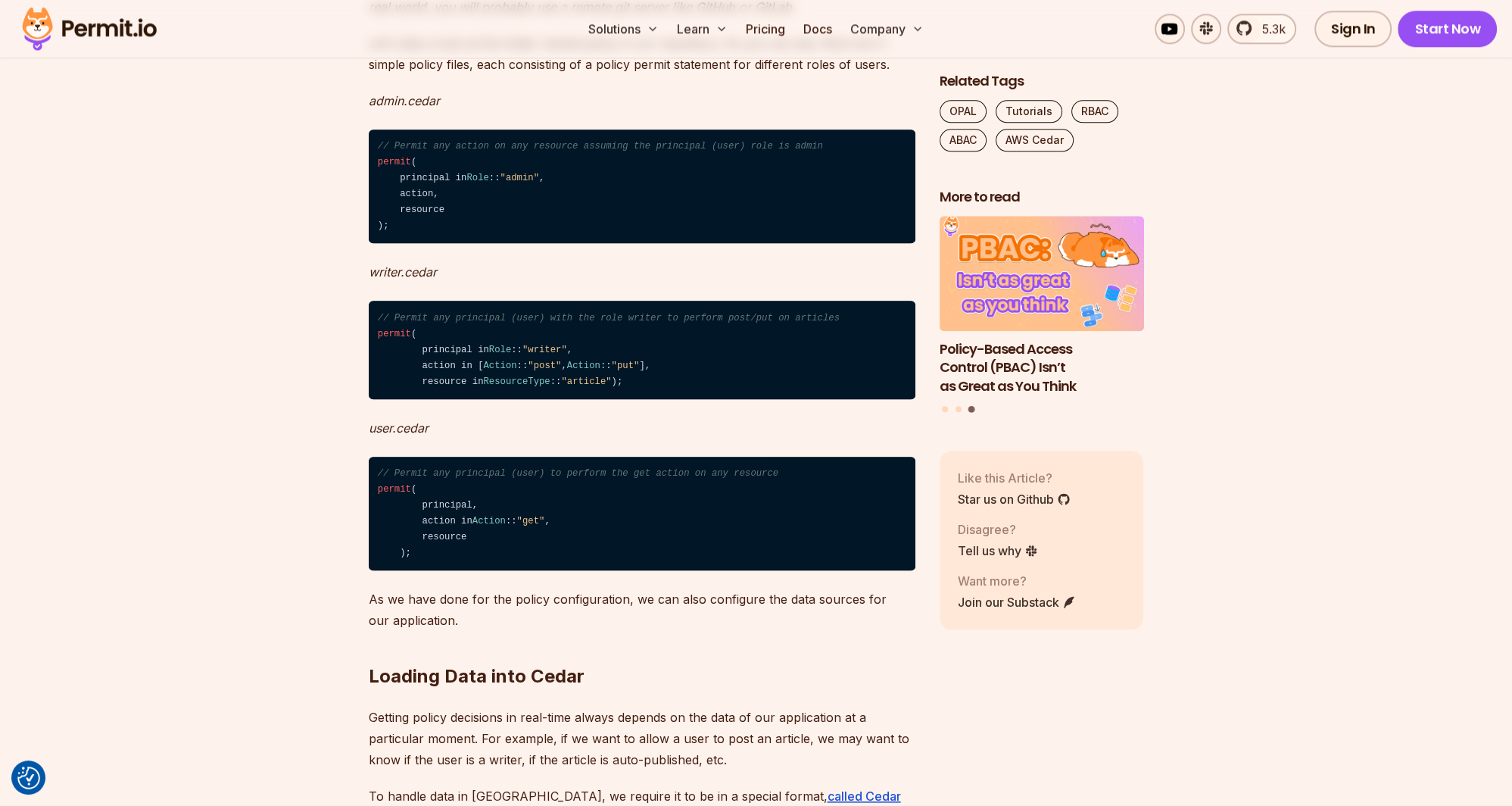
click at [395, 264] on em "writer.cedar" at bounding box center [403, 271] width 68 height 15
click at [411, 264] on em "writer.cedar" at bounding box center [403, 271] width 68 height 15
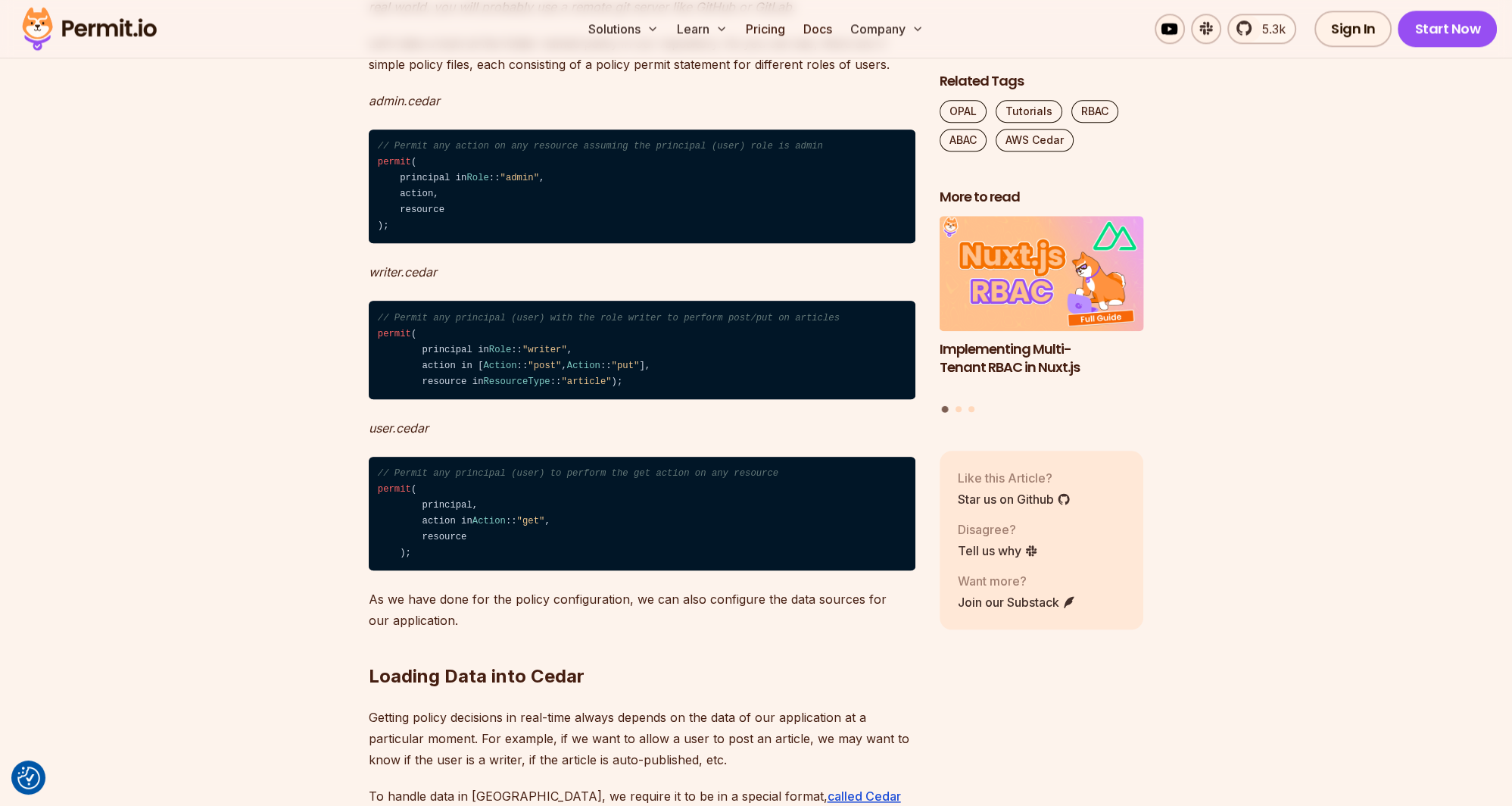
click at [493, 261] on p "writer.cedar" at bounding box center [642, 272] width 547 height 22
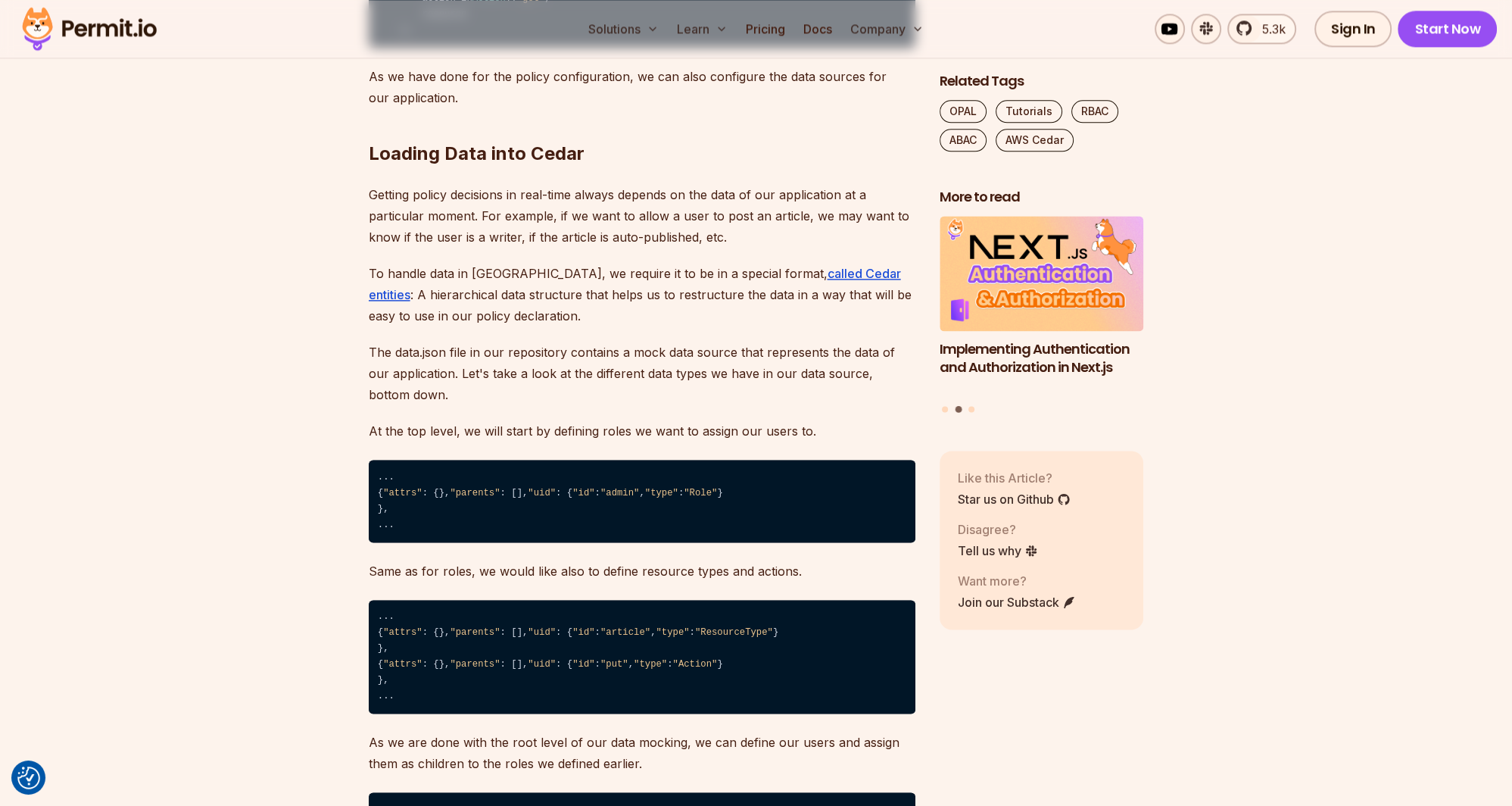
scroll to position [2719, 0]
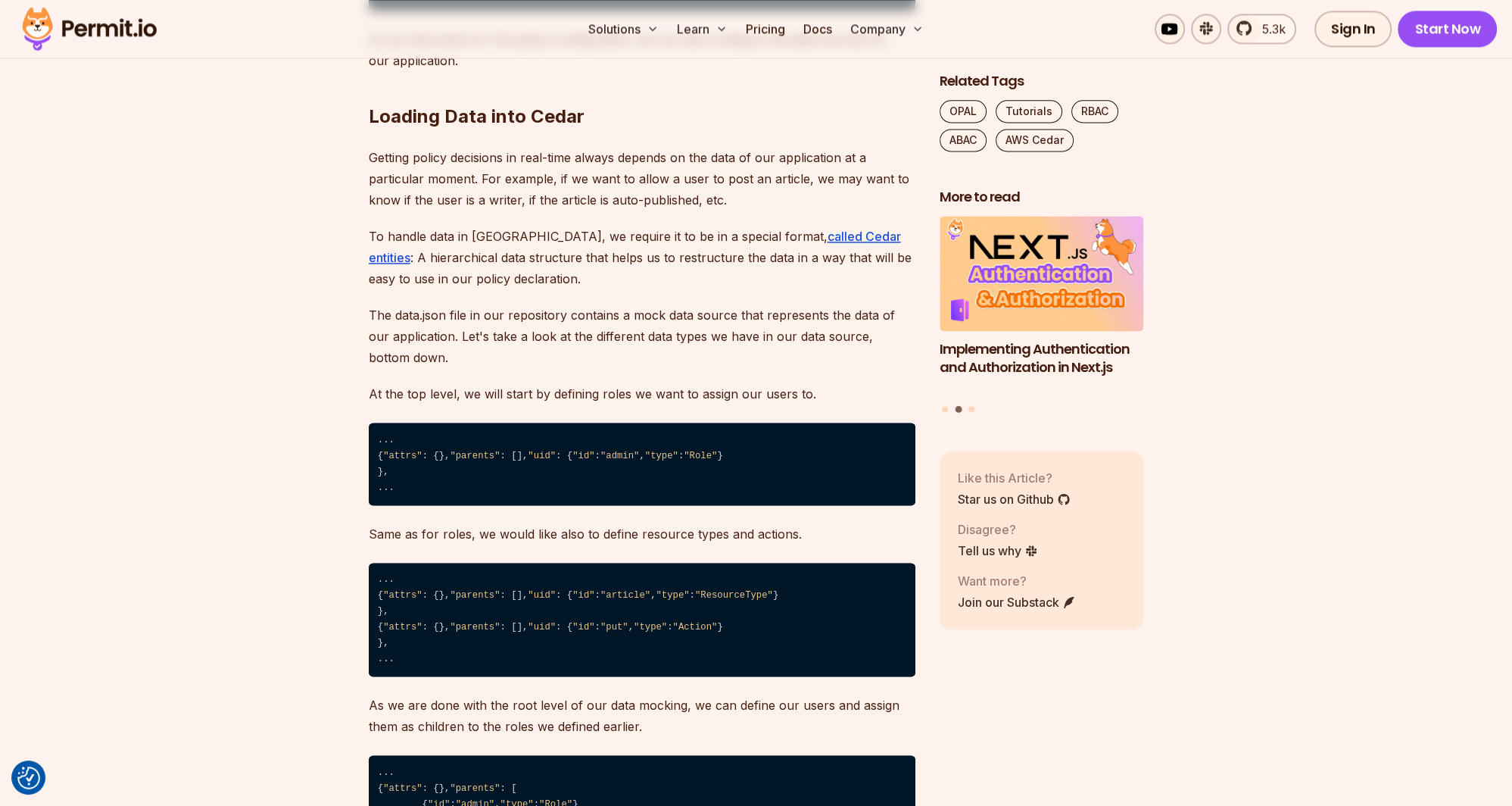
click at [483, 147] on p "Getting policy decisions in real-time always depends on the data of our applica…" at bounding box center [642, 179] width 547 height 64
click at [588, 147] on p "Getting policy decisions in real-time always depends on the data of our applica…" at bounding box center [642, 179] width 547 height 64
click at [644, 147] on p "Getting policy decisions in real-time always depends on the data of our applica…" at bounding box center [642, 179] width 547 height 64
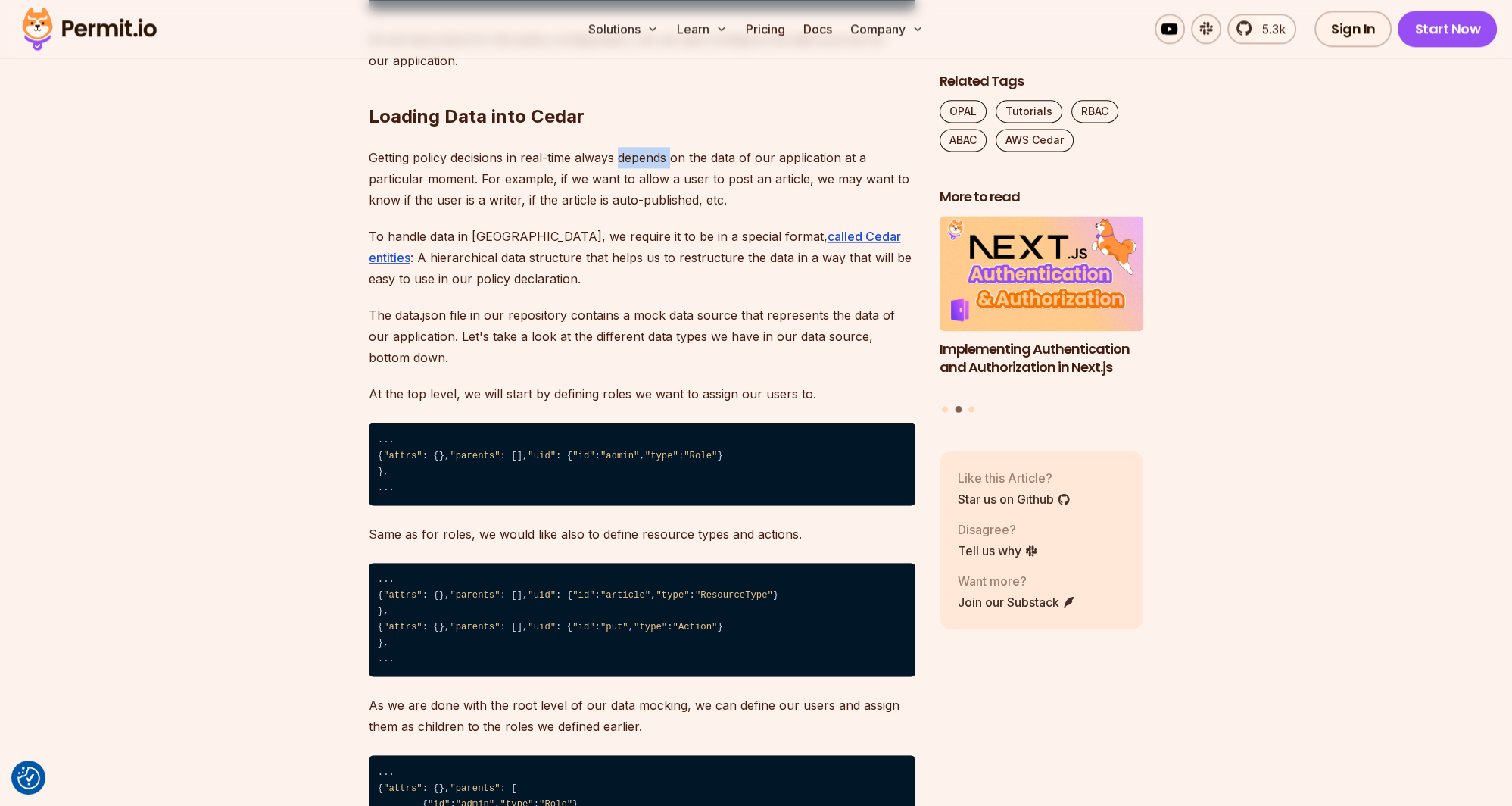
click at [644, 147] on p "Getting policy decisions in real-time always depends on the data of our applica…" at bounding box center [642, 179] width 547 height 64
click at [514, 147] on p "Getting policy decisions in real-time always depends on the data of our applica…" at bounding box center [642, 179] width 547 height 64
click at [625, 156] on p "Getting policy decisions in real-time always depends on the data of our applica…" at bounding box center [642, 179] width 547 height 64
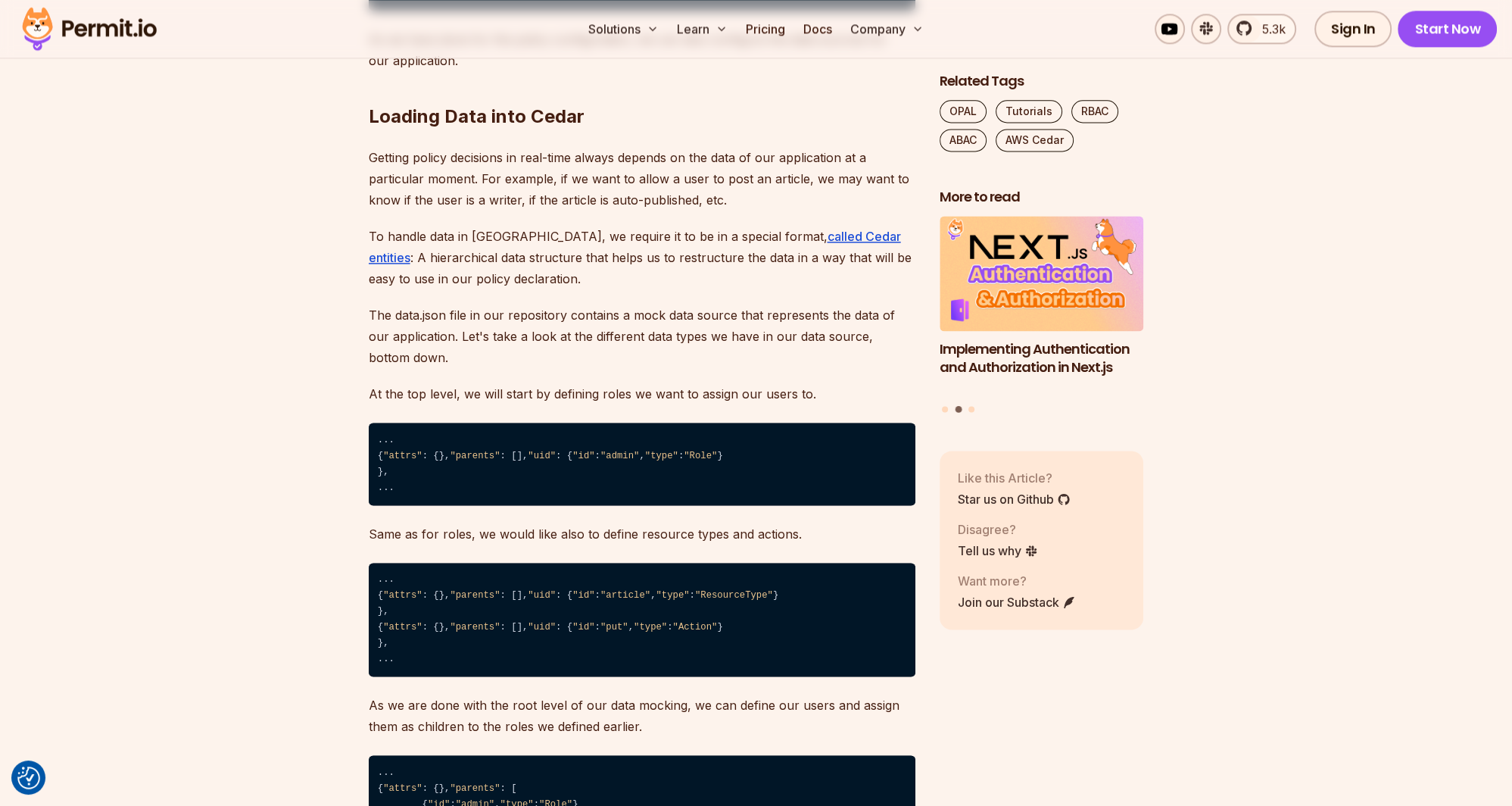
click at [660, 156] on p "Getting policy decisions in real-time always depends on the data of our applica…" at bounding box center [642, 179] width 547 height 64
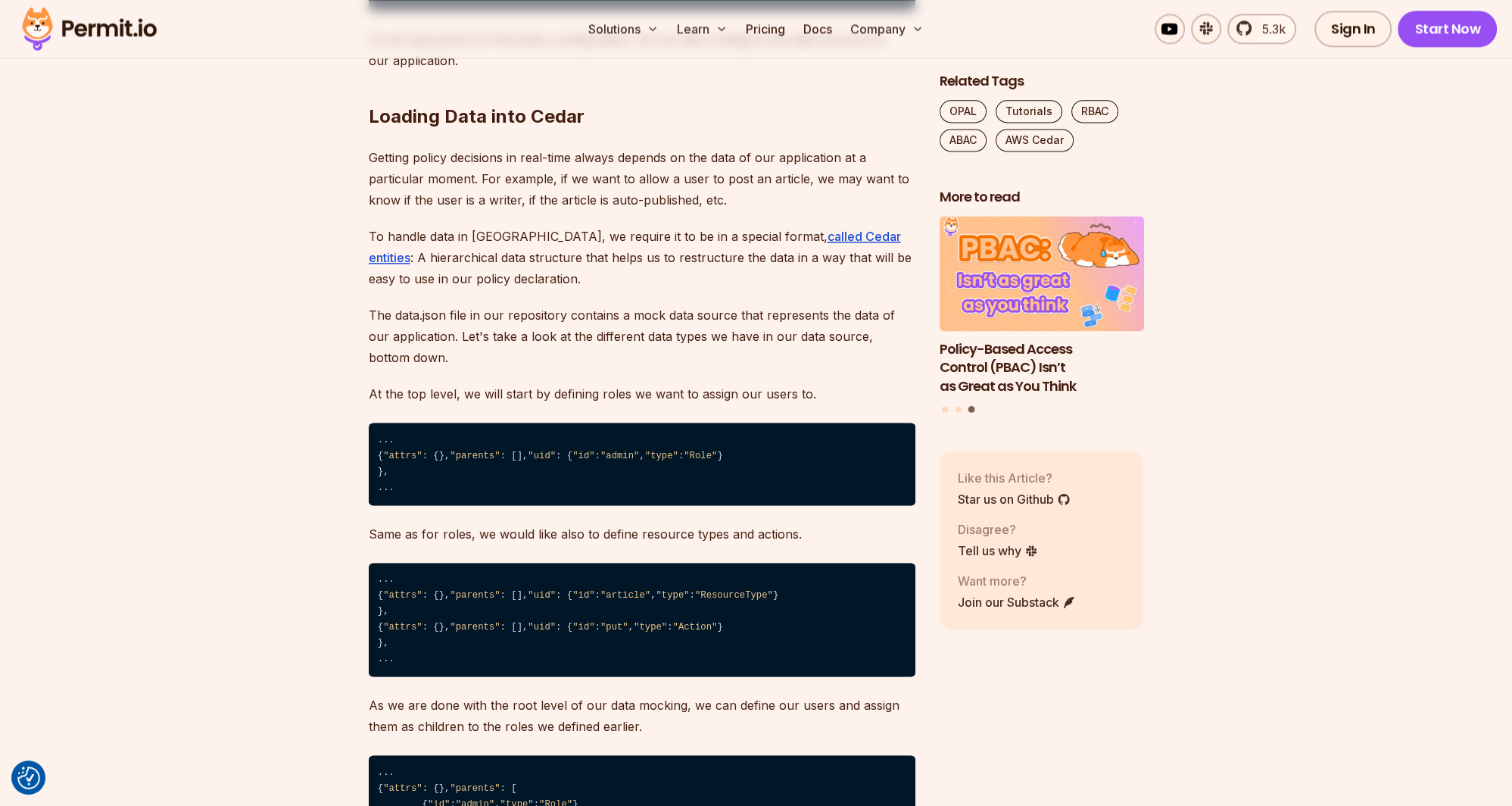
click at [447, 226] on p "To handle data in [GEOGRAPHIC_DATA], we require it to be in a special format, c…" at bounding box center [642, 257] width 547 height 64
click at [470, 226] on p "To handle data in [GEOGRAPHIC_DATA], we require it to be in a special format, c…" at bounding box center [642, 257] width 547 height 64
click at [471, 226] on p "To handle data in [GEOGRAPHIC_DATA], we require it to be in a special format, c…" at bounding box center [642, 257] width 547 height 64
click at [481, 226] on p "To handle data in [GEOGRAPHIC_DATA], we require it to be in a special format, c…" at bounding box center [642, 257] width 547 height 64
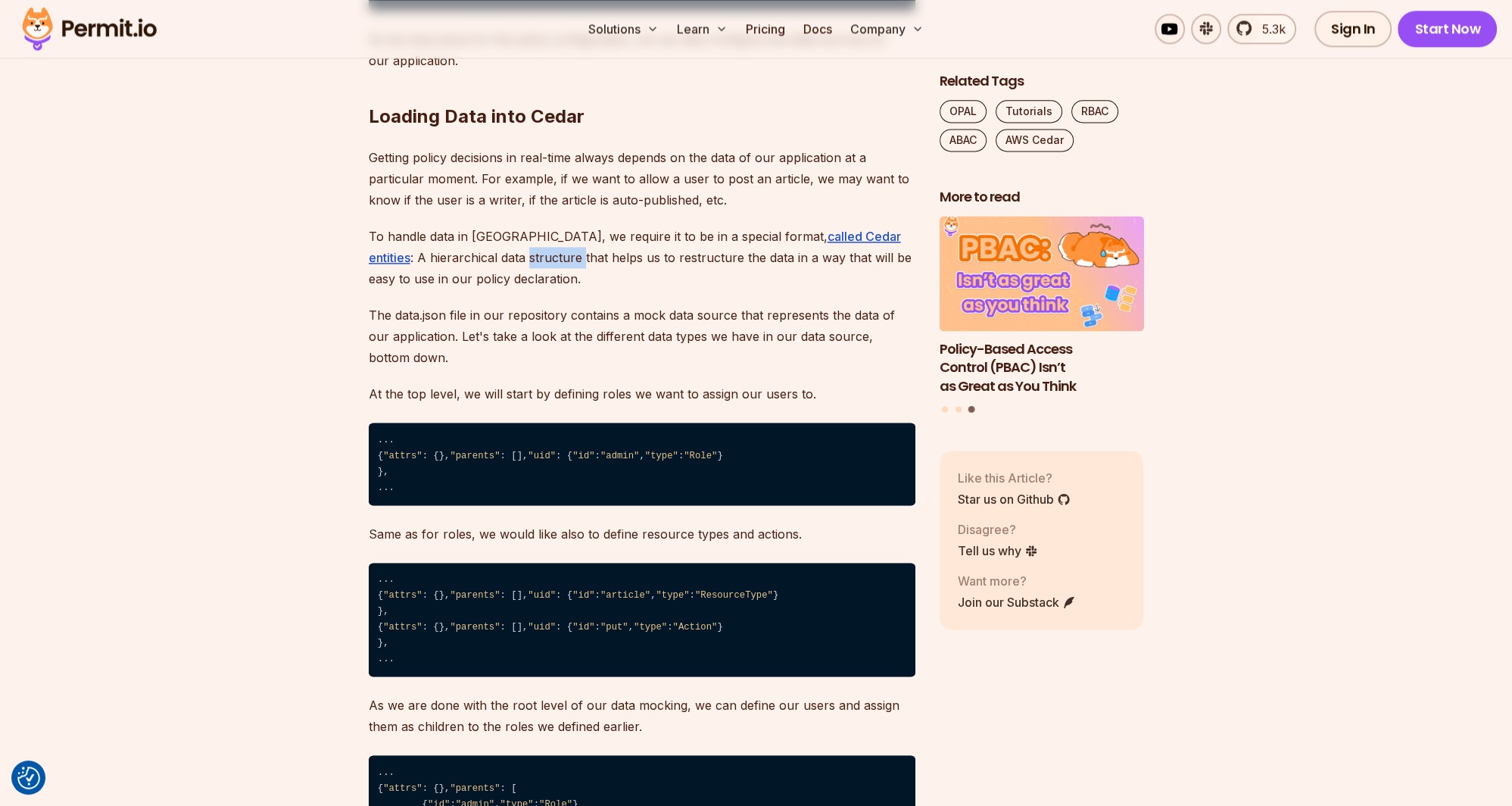
click at [481, 226] on p "To handle data in [GEOGRAPHIC_DATA], we require it to be in a special format, c…" at bounding box center [642, 257] width 547 height 64
click at [556, 234] on p "To handle data in [GEOGRAPHIC_DATA], we require it to be in a special format, c…" at bounding box center [642, 257] width 547 height 64
click at [585, 231] on p "To handle data in [GEOGRAPHIC_DATA], we require it to be in a special format, c…" at bounding box center [642, 257] width 547 height 64
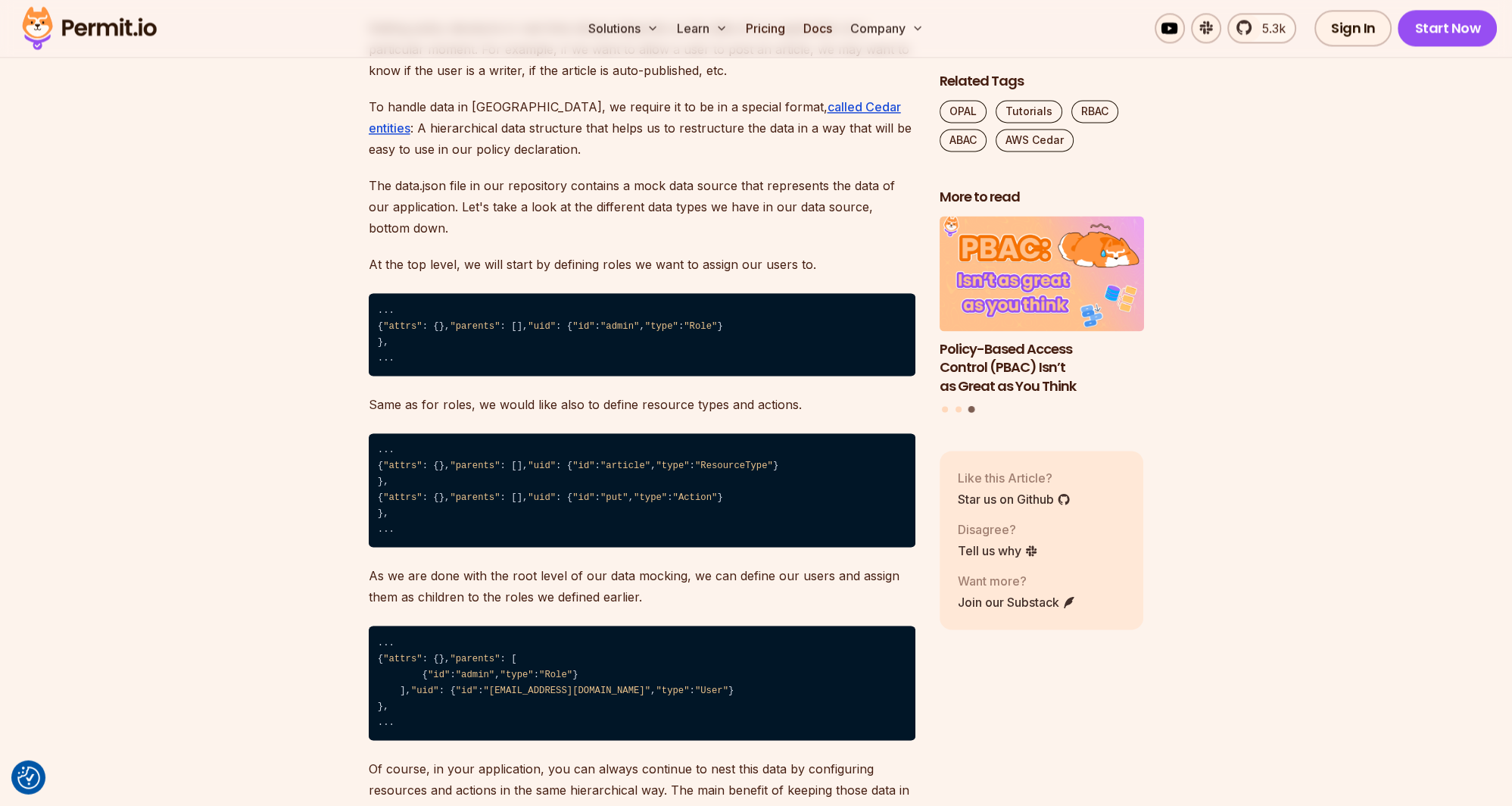
scroll to position [2879, 0]
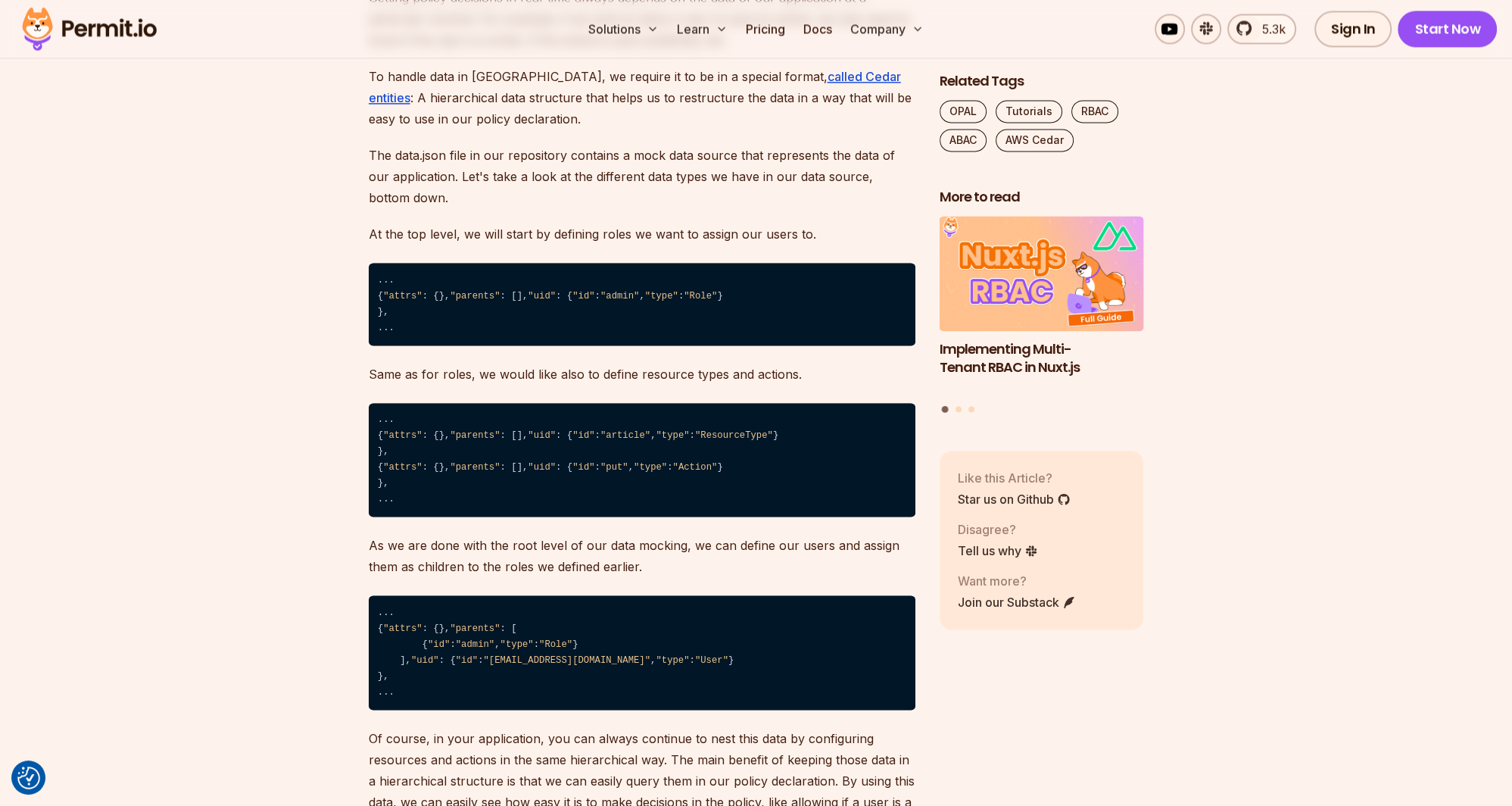
click at [514, 145] on p "The data.json file in our repository contains a mock data source that represent…" at bounding box center [642, 176] width 547 height 64
click at [581, 145] on p "The data.json file in our repository contains a mock data source that represent…" at bounding box center [642, 176] width 547 height 64
click at [626, 145] on p "The data.json file in our repository contains a mock data source that represent…" at bounding box center [642, 176] width 547 height 64
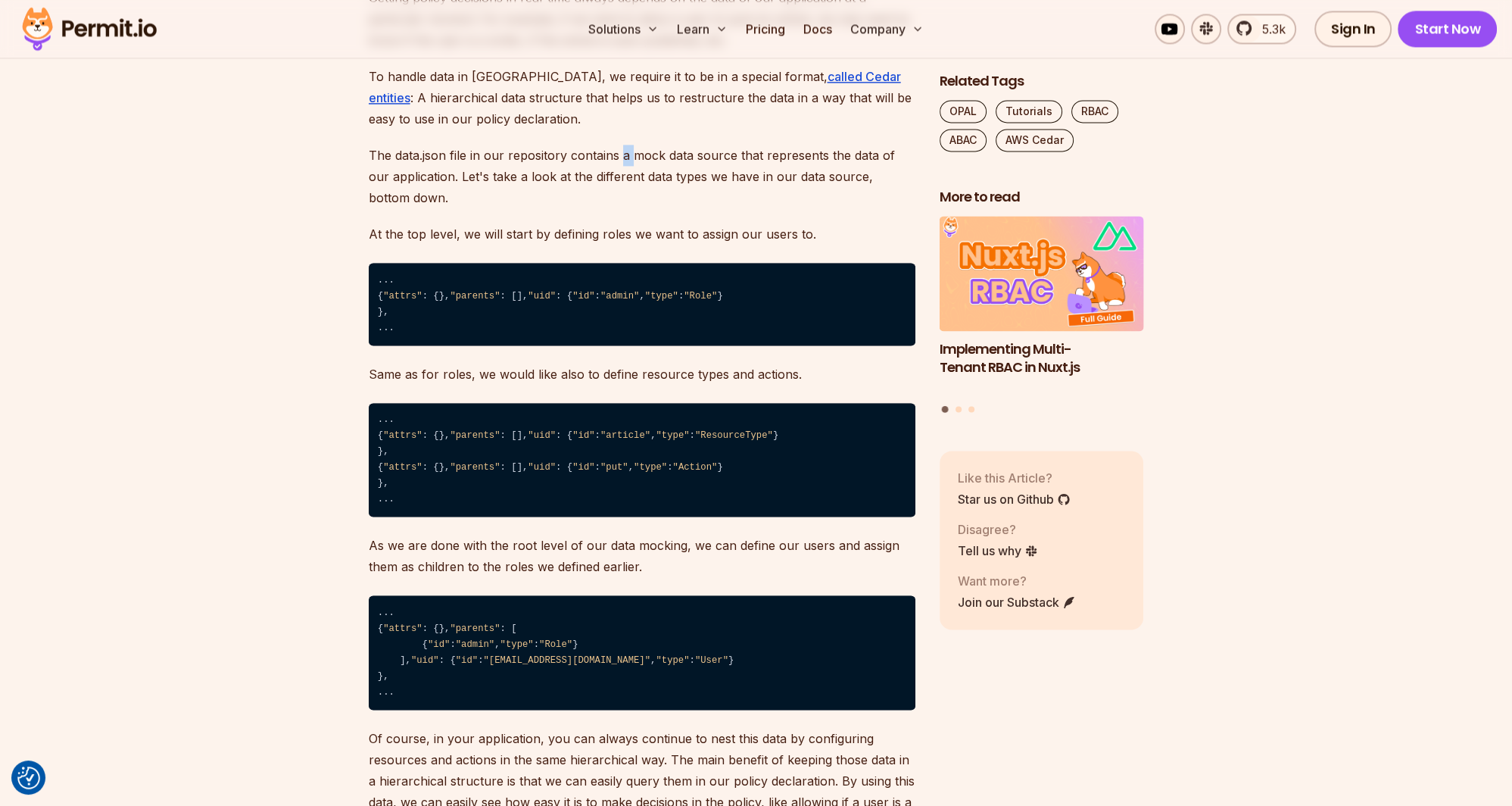
click at [626, 145] on p "The data.json file in our repository contains a mock data source that represent…" at bounding box center [642, 176] width 547 height 64
click at [684, 145] on p "The data.json file in our repository contains a mock data source that represent…" at bounding box center [642, 176] width 547 height 64
click at [702, 145] on p "The data.json file in our repository contains a mock data source that represent…" at bounding box center [642, 176] width 547 height 64
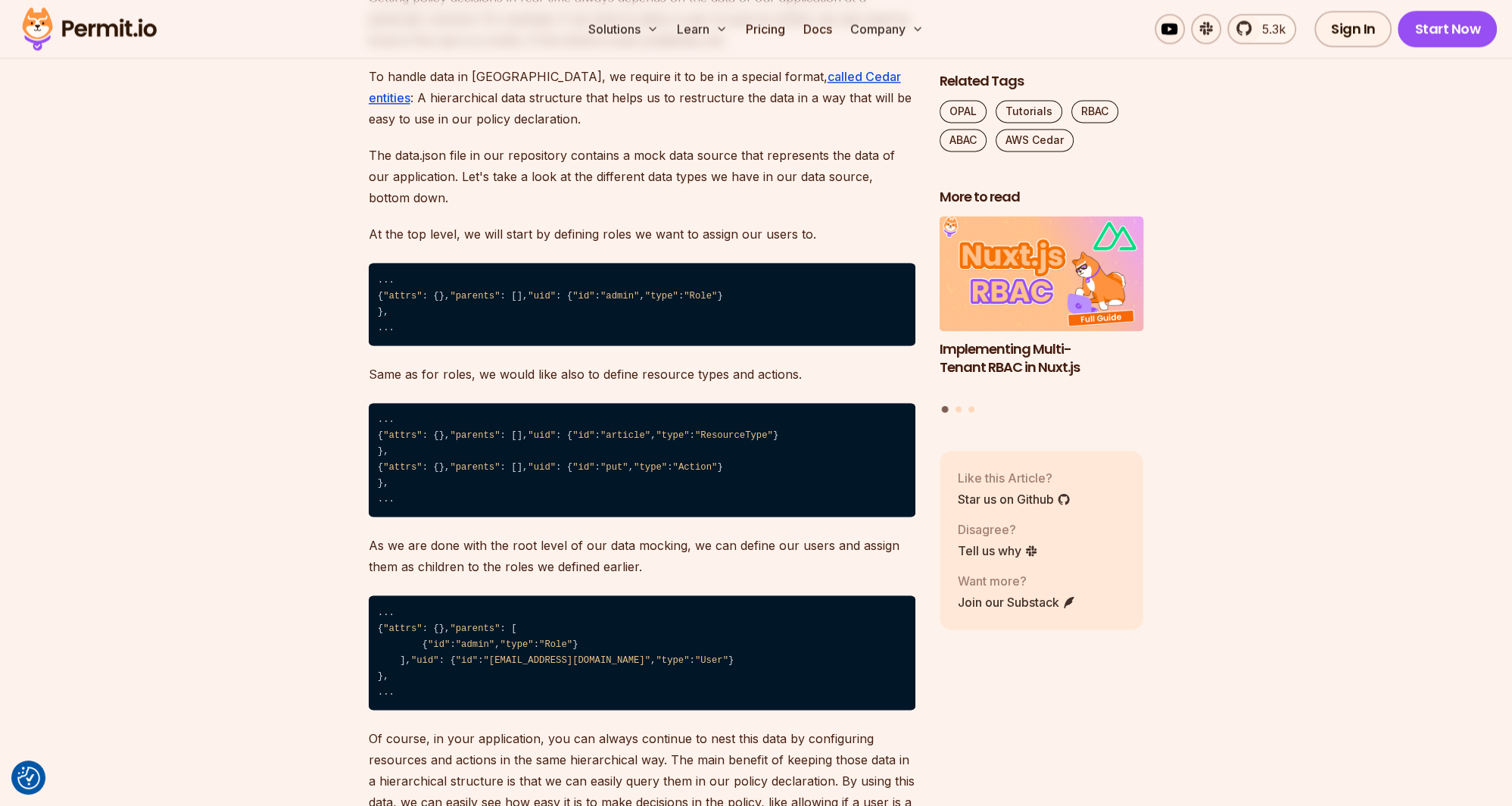
click at [506, 155] on p "The data.json file in our repository contains a mock data source that represent…" at bounding box center [642, 176] width 547 height 64
click at [532, 155] on p "The data.json file in our repository contains a mock data source that represent…" at bounding box center [642, 176] width 547 height 64
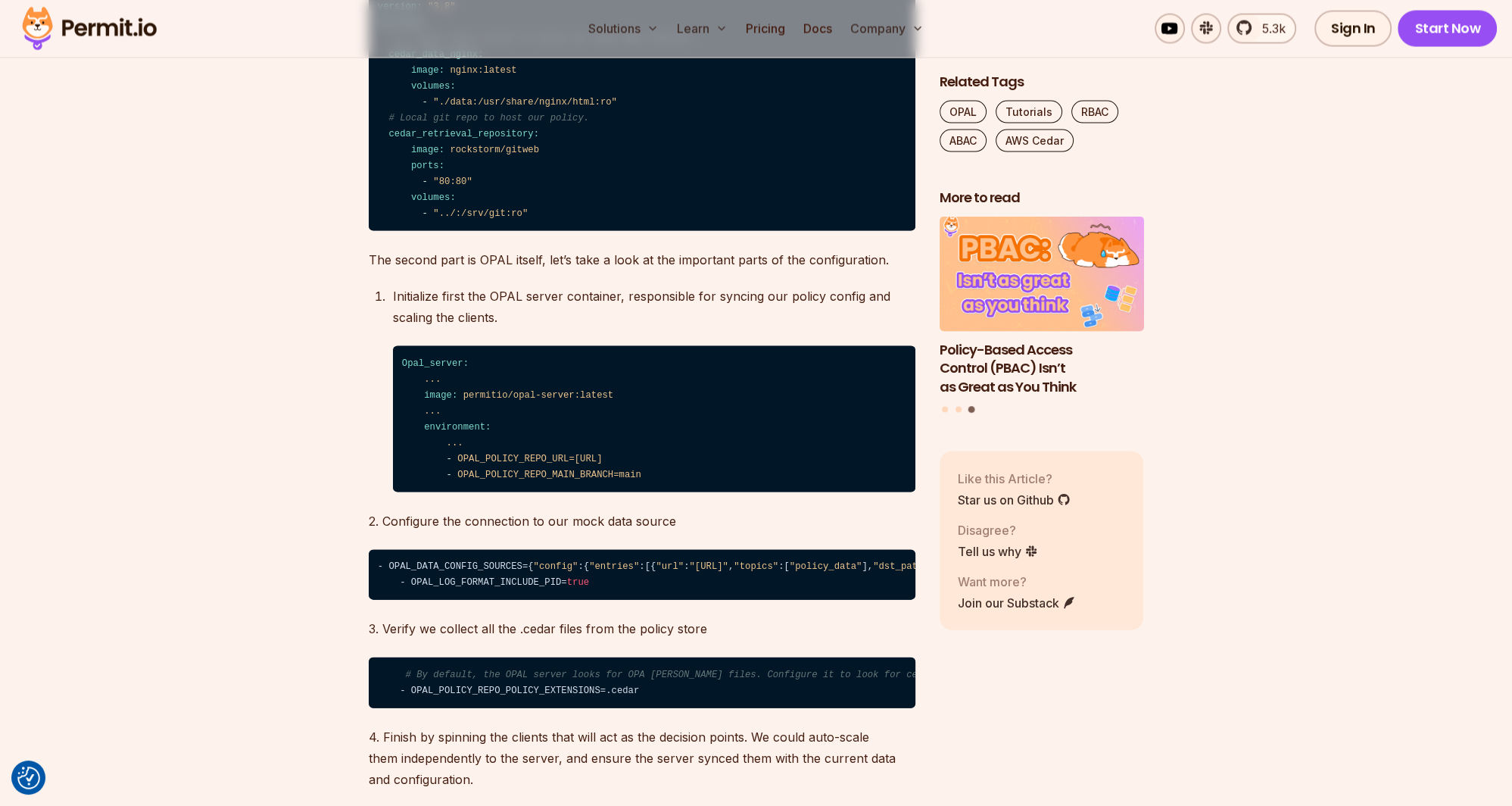
scroll to position [4079, 0]
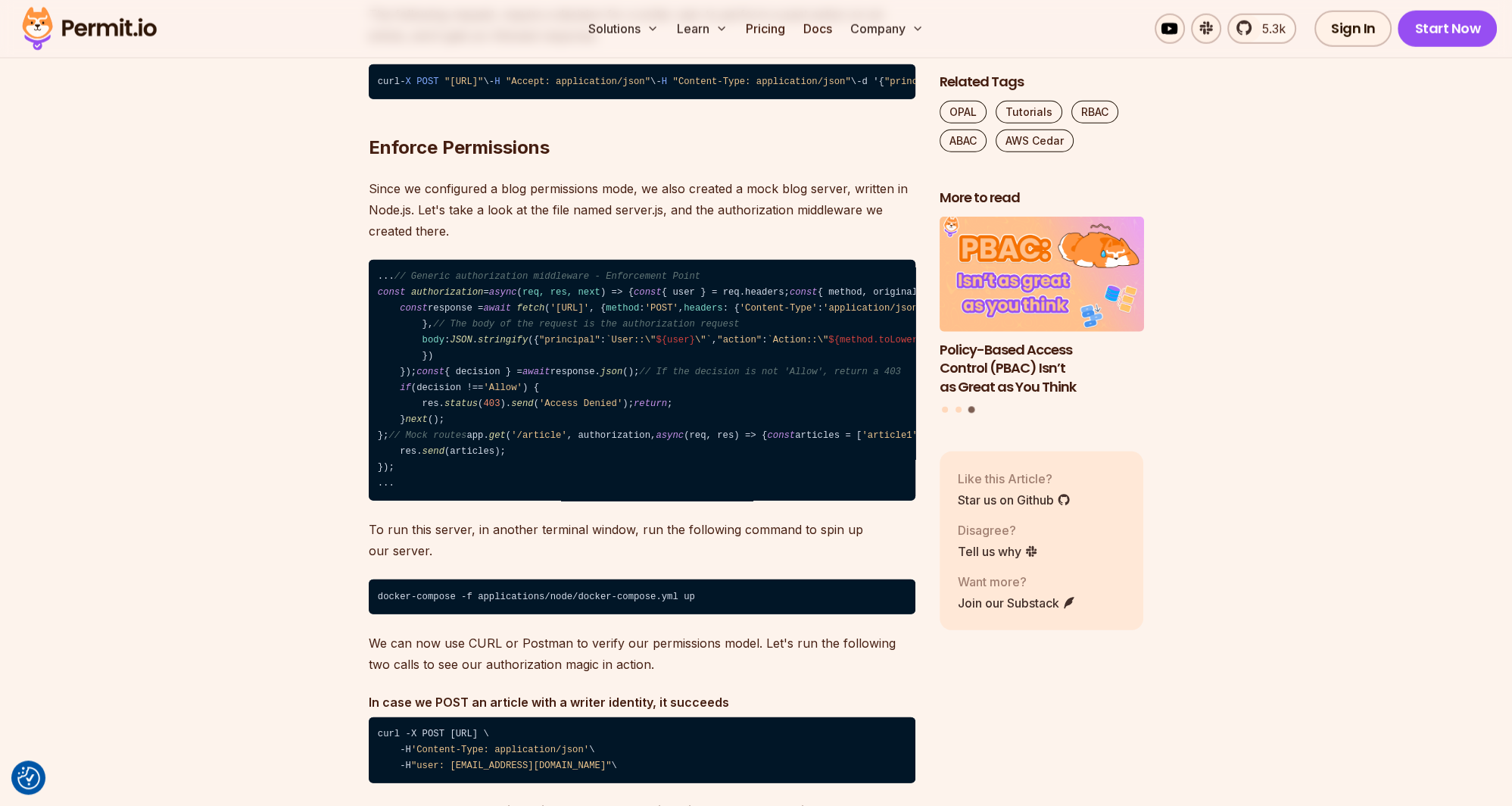
scroll to position [5599, 0]
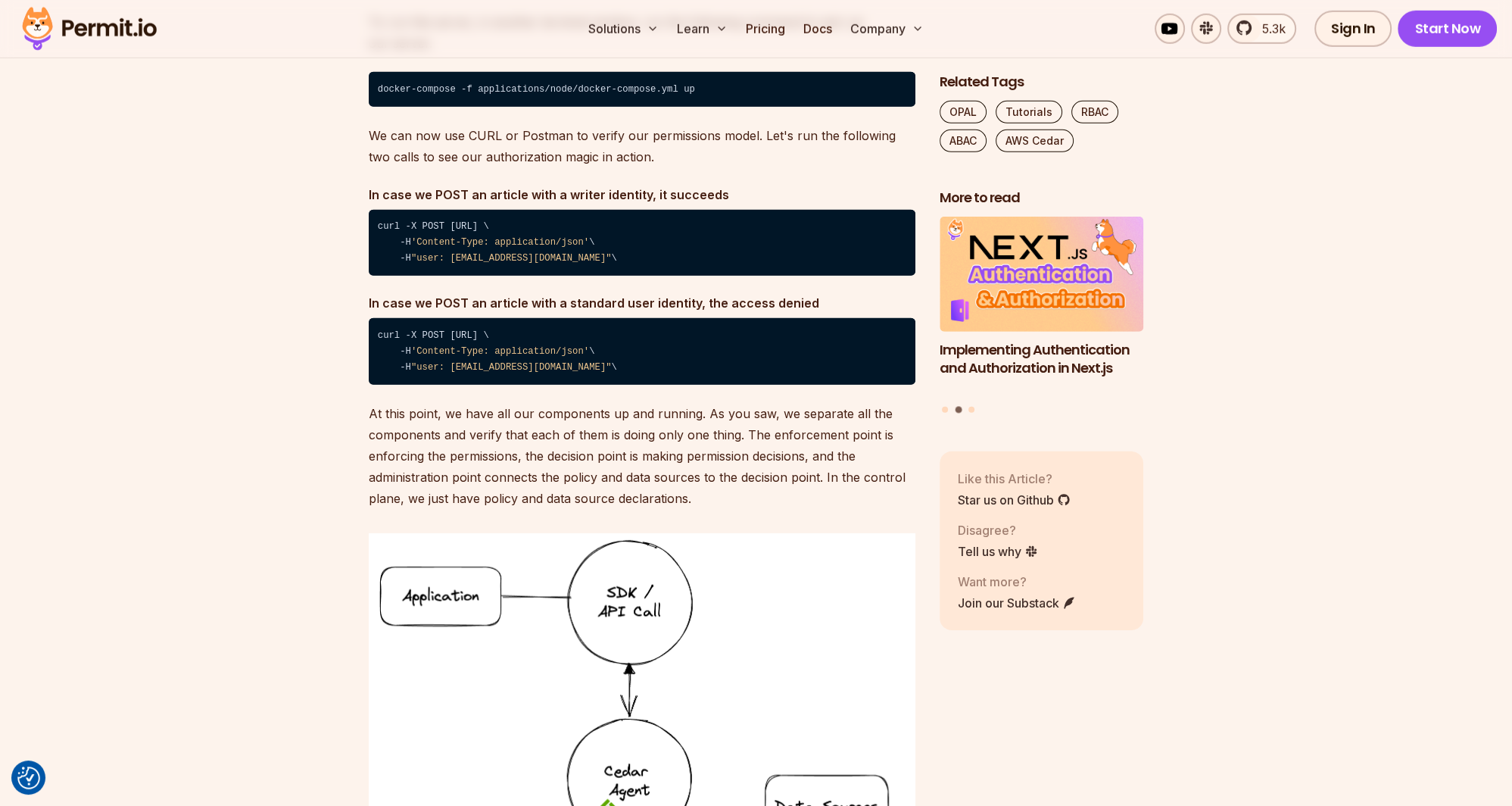
scroll to position [6159, 0]
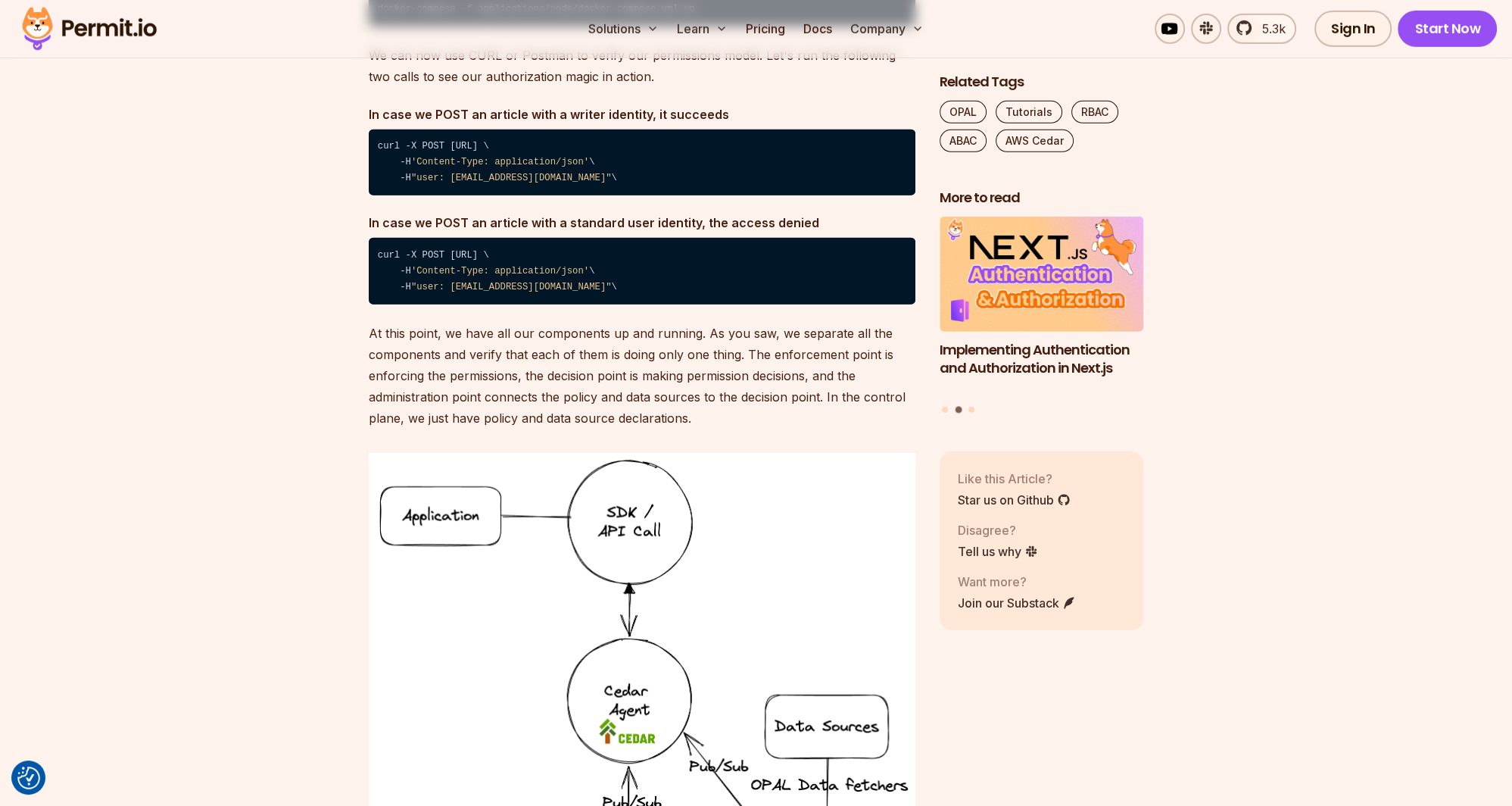
drag, startPoint x: 763, startPoint y: 117, endPoint x: 805, endPoint y: 116, distance: 42.0
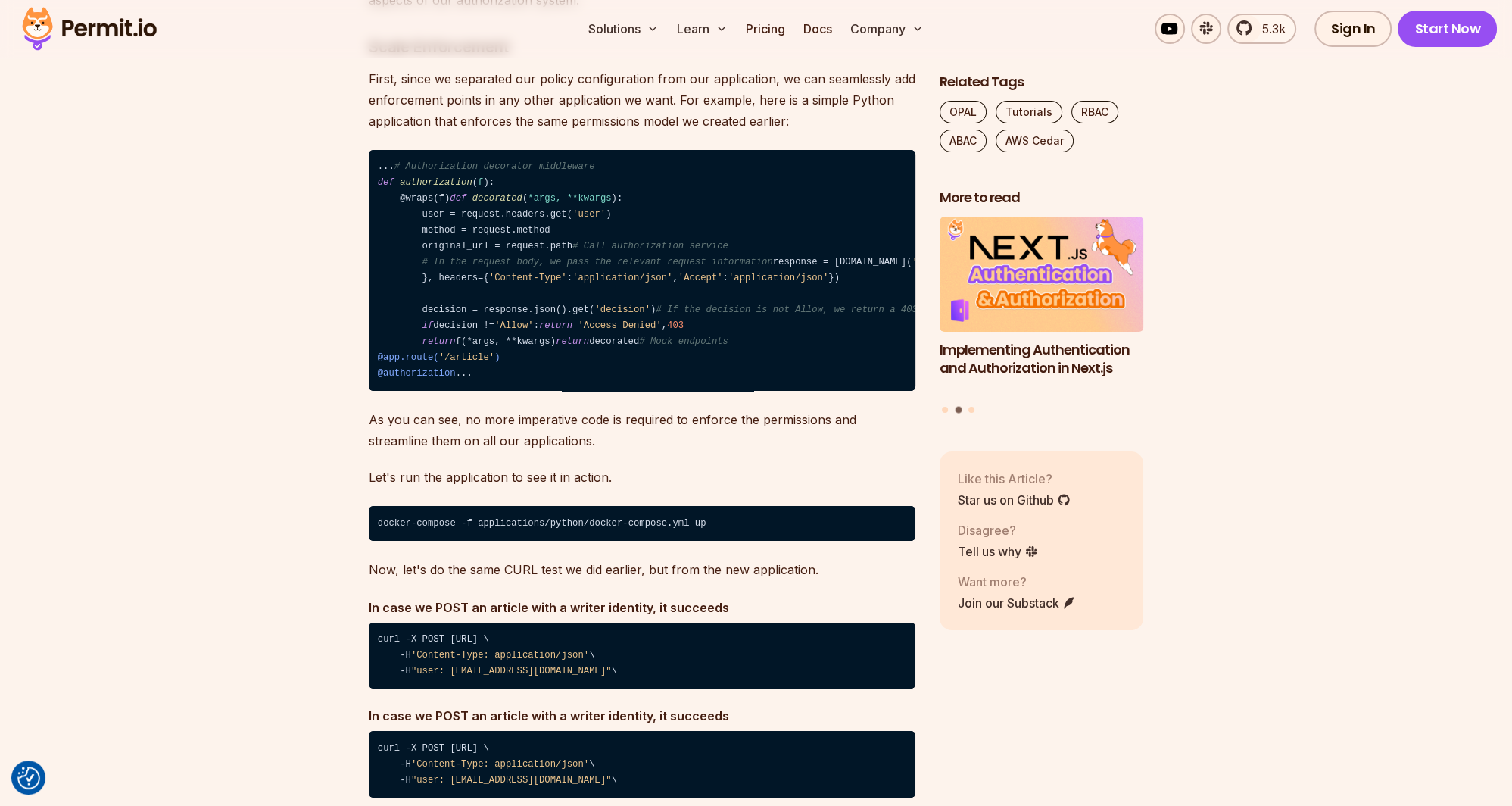
scroll to position [7278, 0]
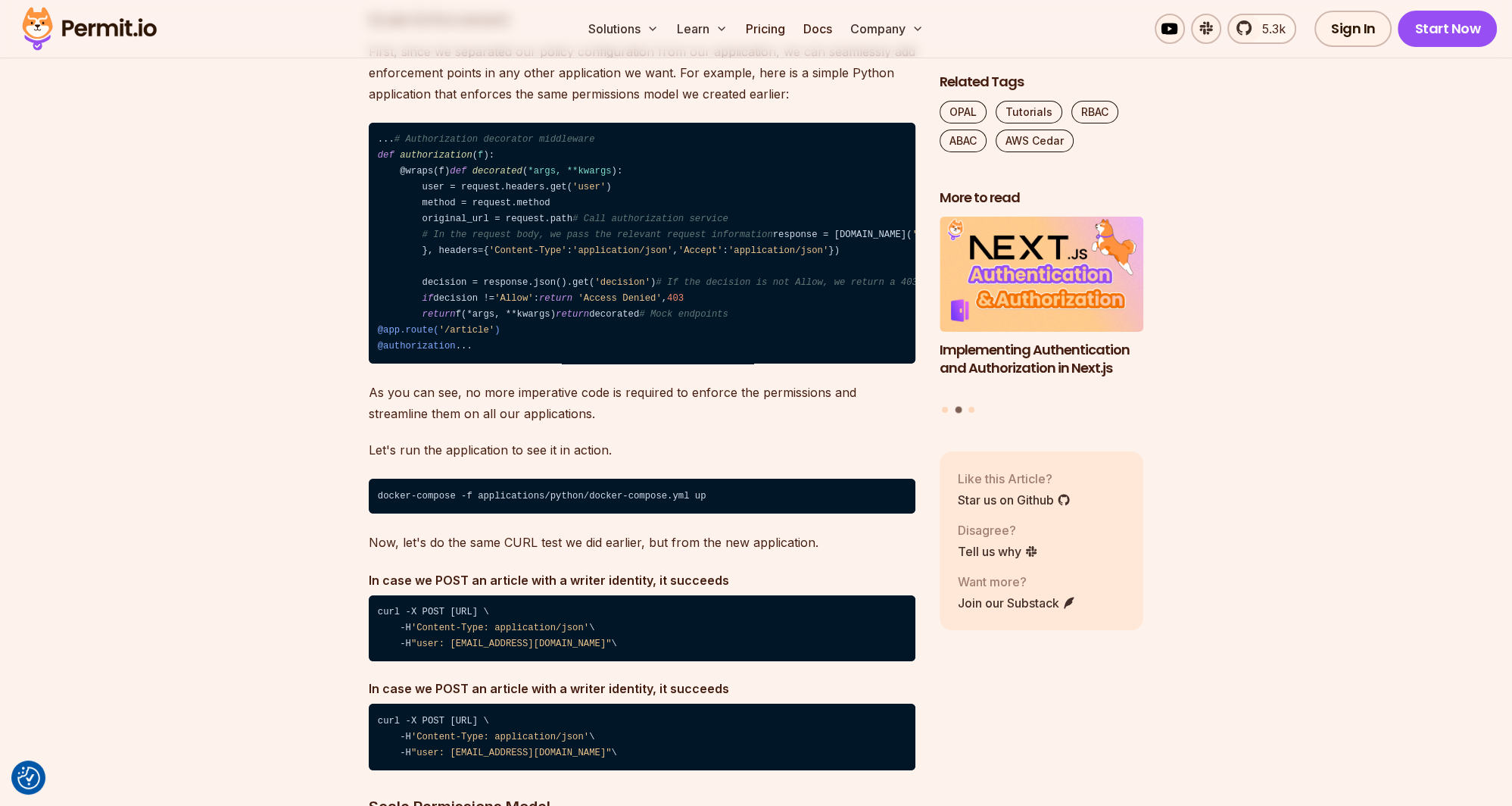
drag, startPoint x: 409, startPoint y: 103, endPoint x: 426, endPoint y: 108, distance: 17.7
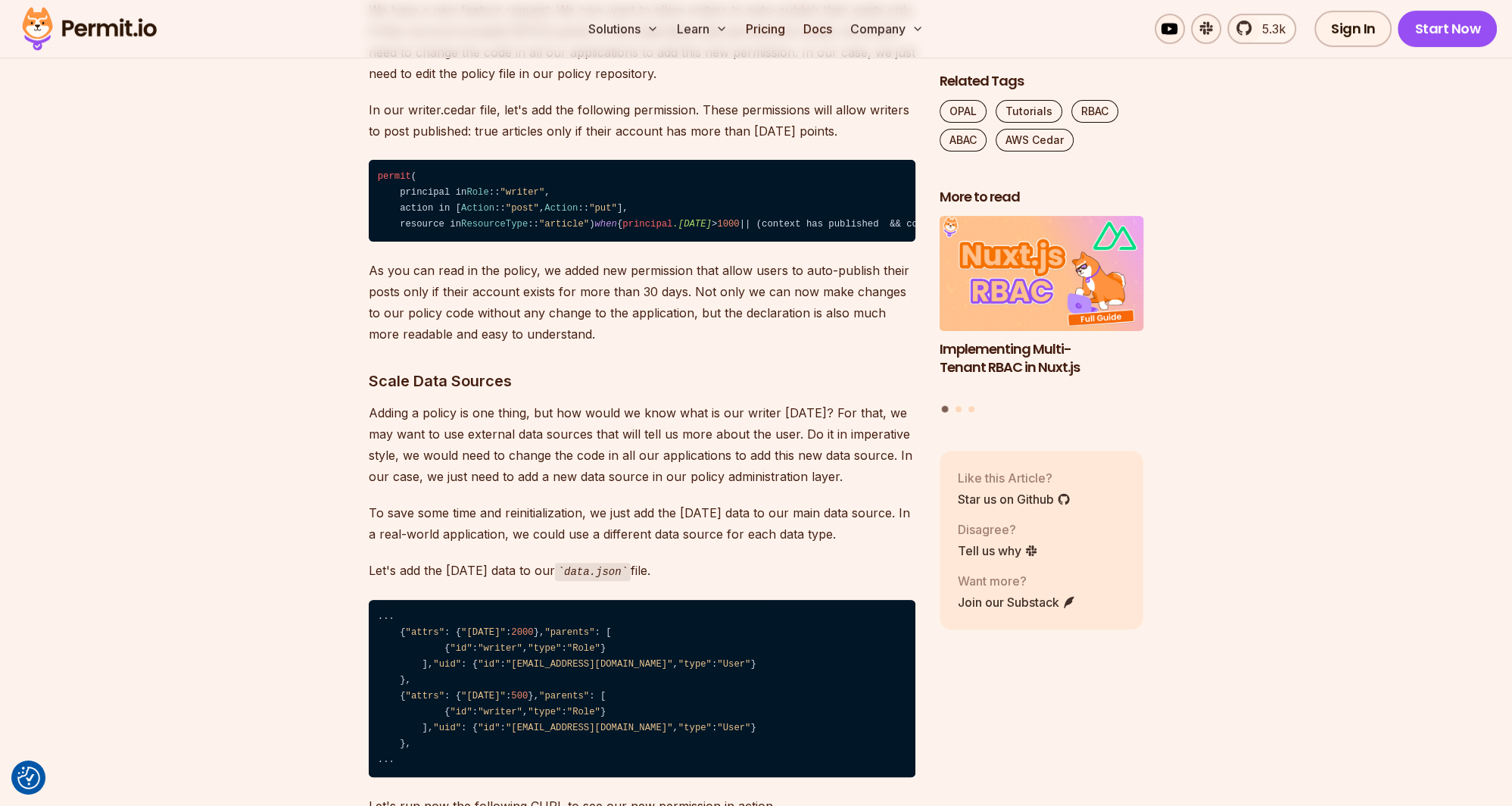
scroll to position [8078, 0]
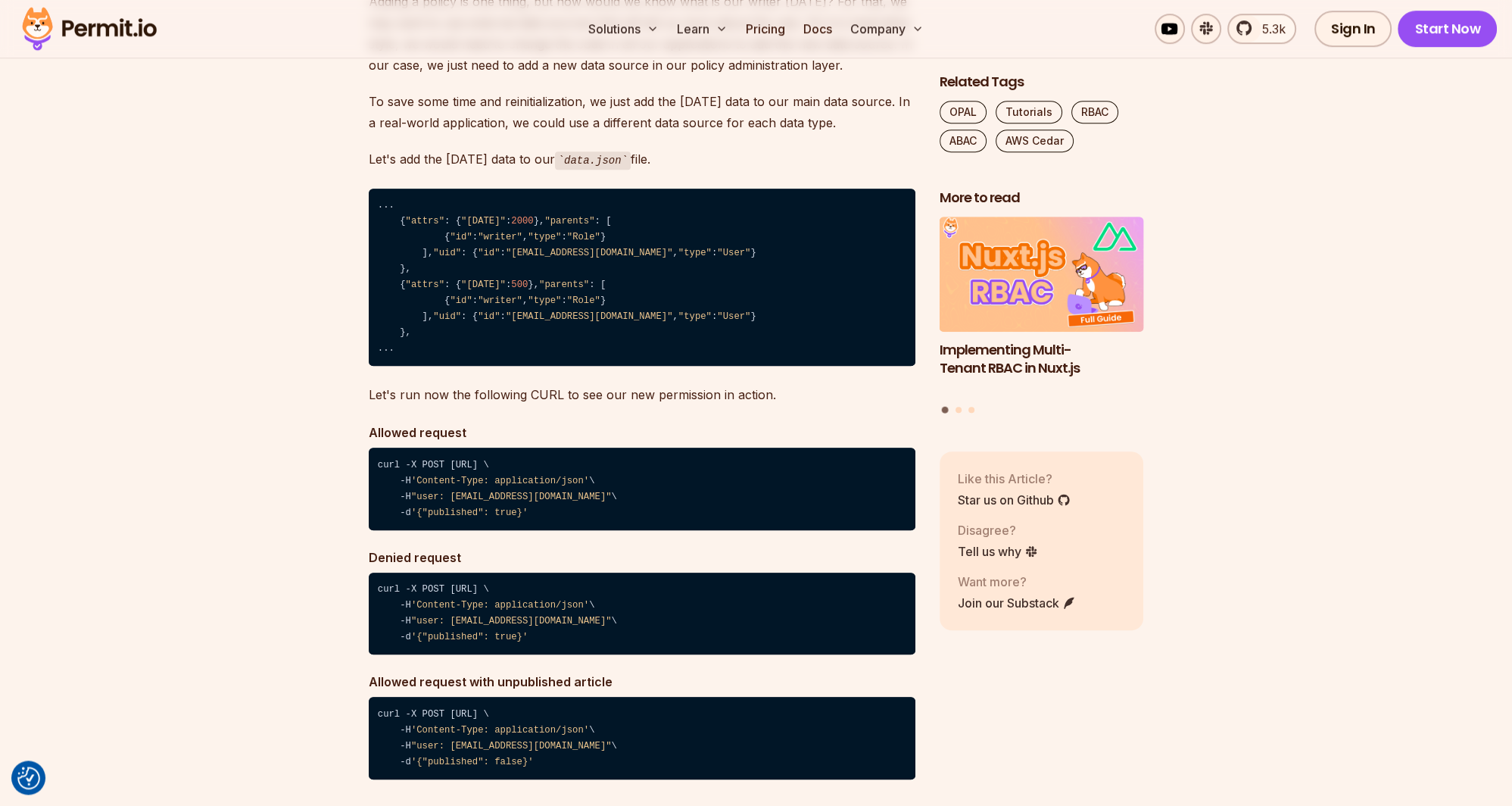
scroll to position [8559, 0]
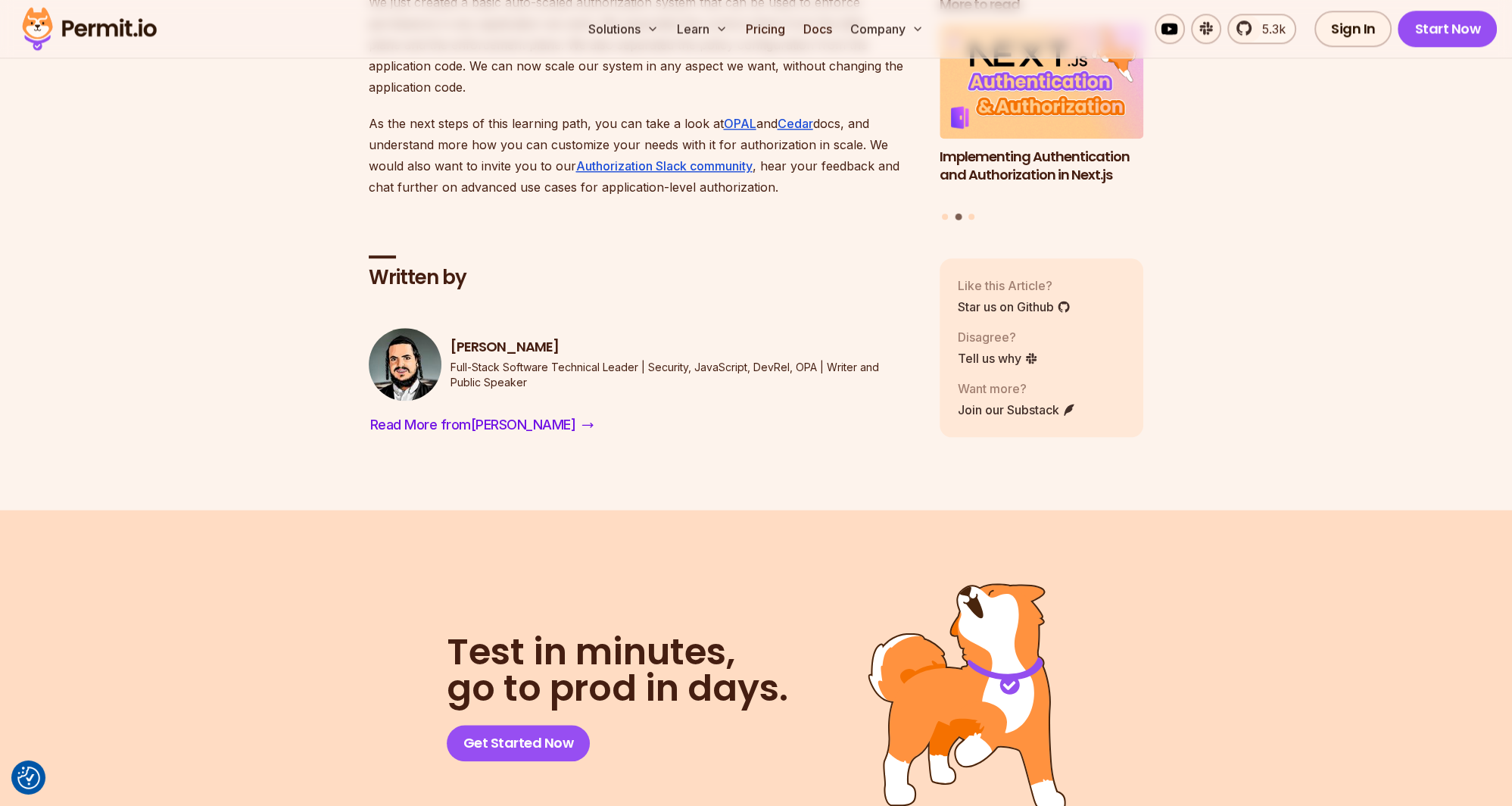
scroll to position [9598, 0]
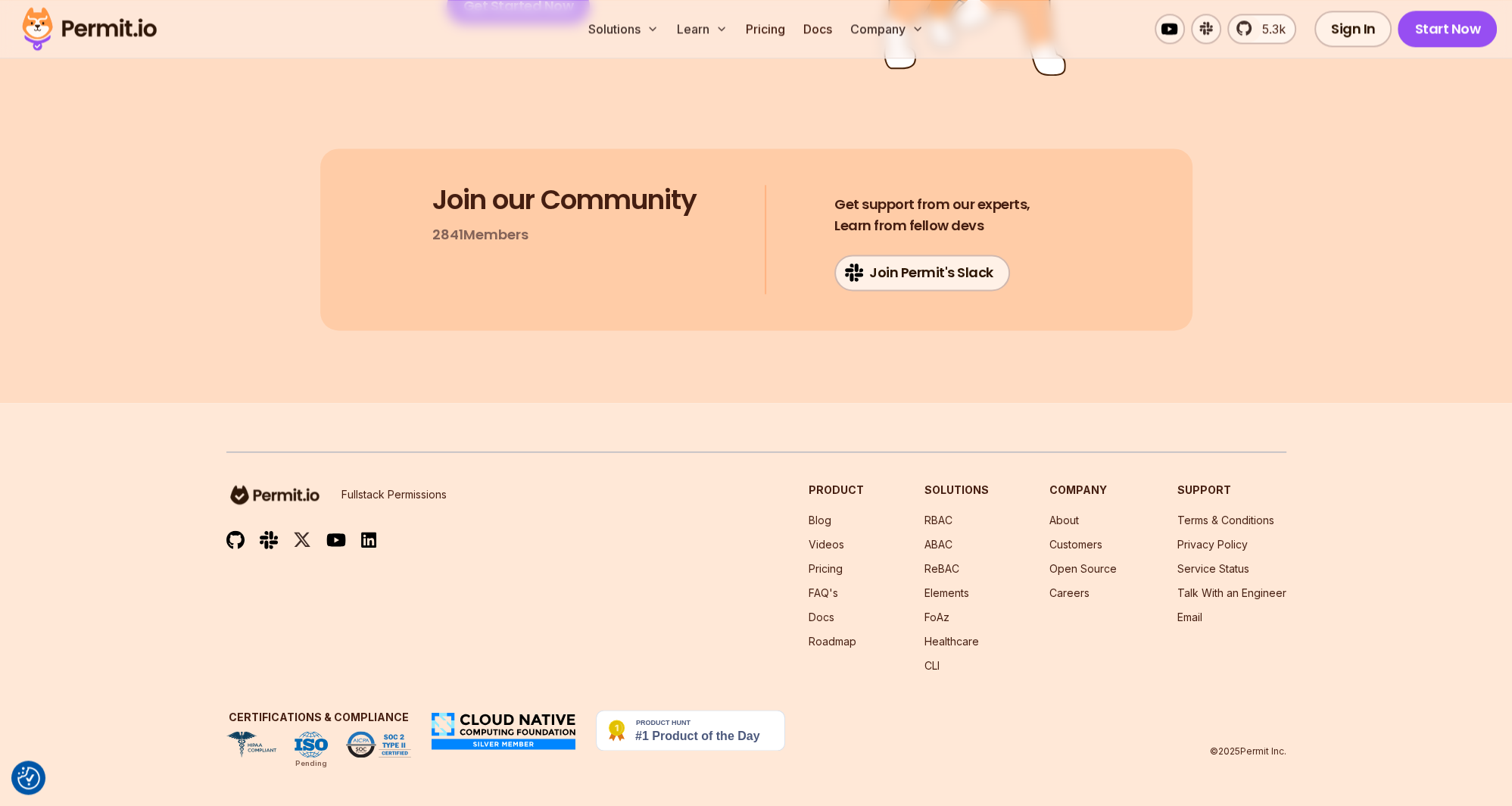
scroll to position [10799, 0]
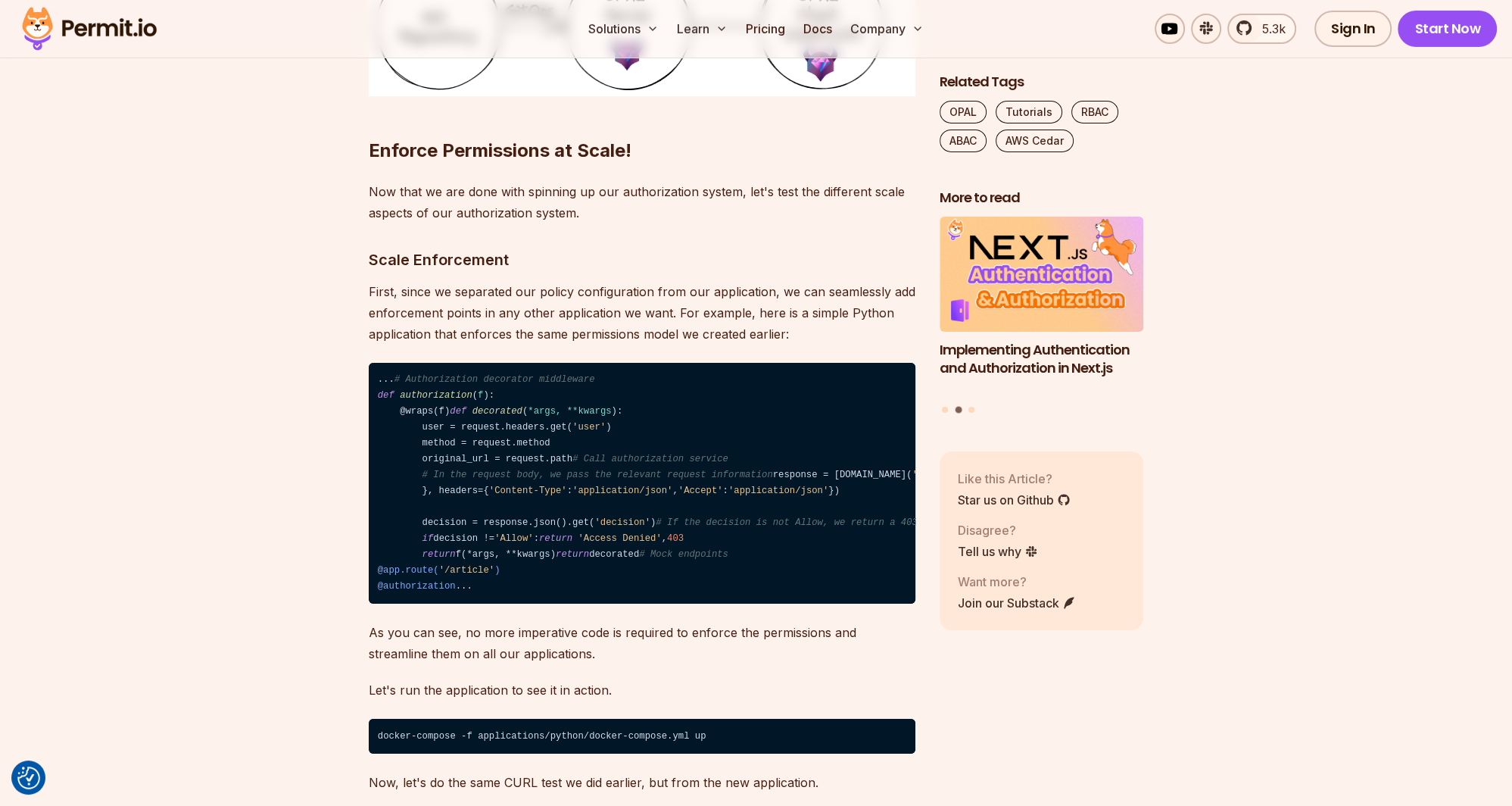
scroll to position [6799, 0]
